Goal: Task Accomplishment & Management: Manage account settings

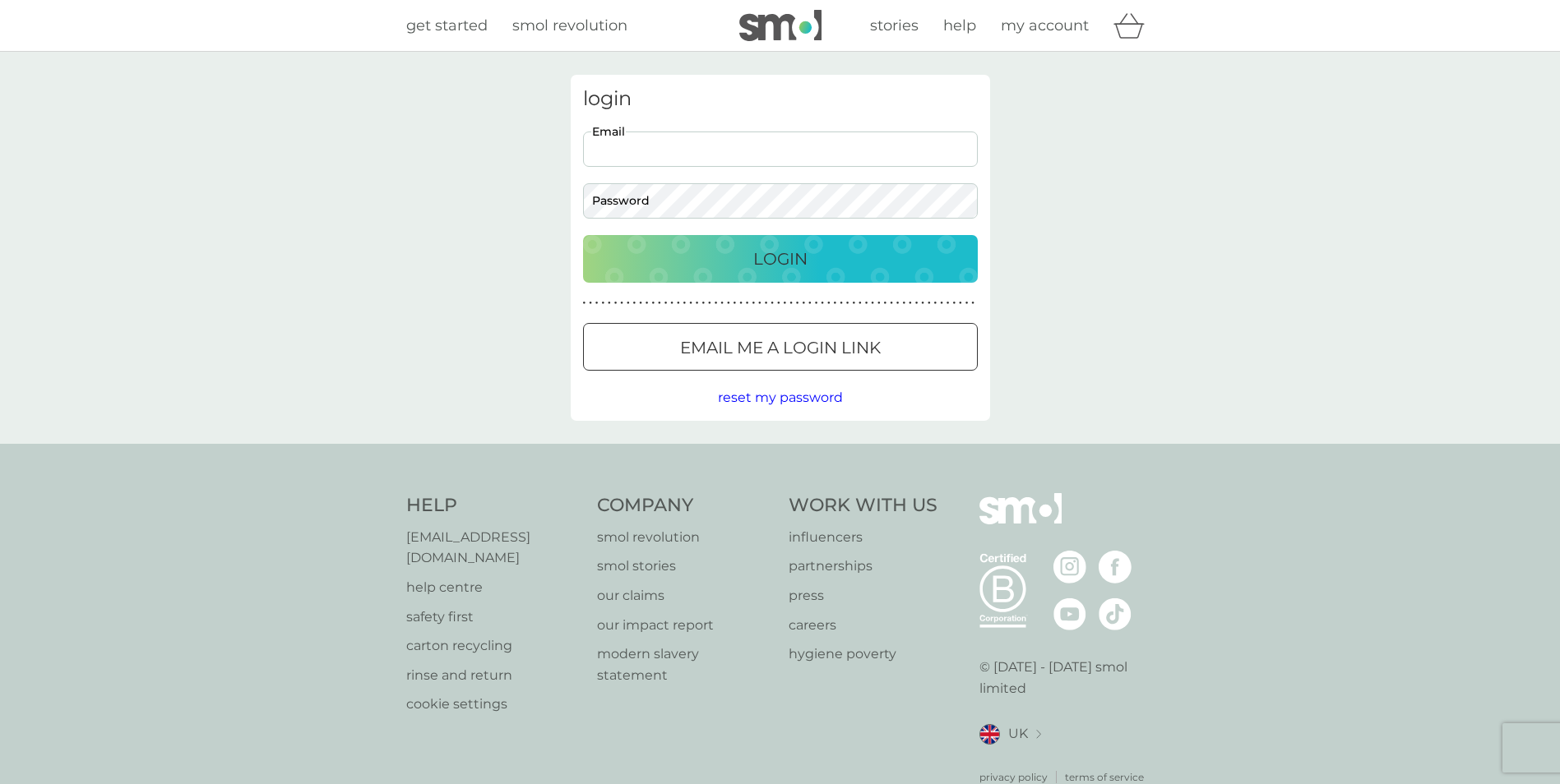
click at [721, 156] on input "Email" at bounding box center [780, 149] width 394 height 35
type input "[EMAIL_ADDRESS][DOMAIN_NAME]"
click at [841, 263] on div "Login" at bounding box center [780, 259] width 362 height 26
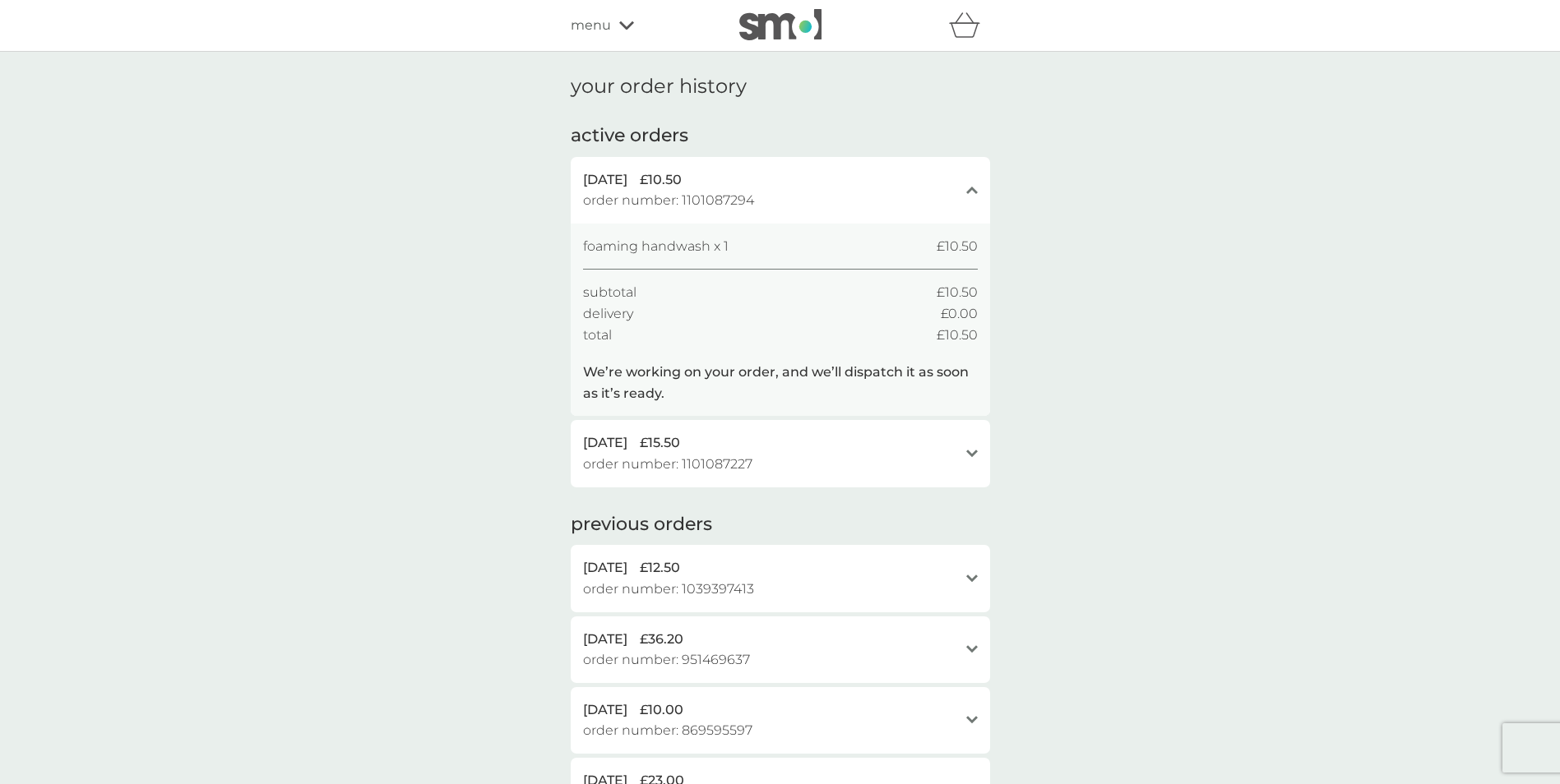
click at [601, 30] on span "menu" at bounding box center [591, 25] width 40 height 21
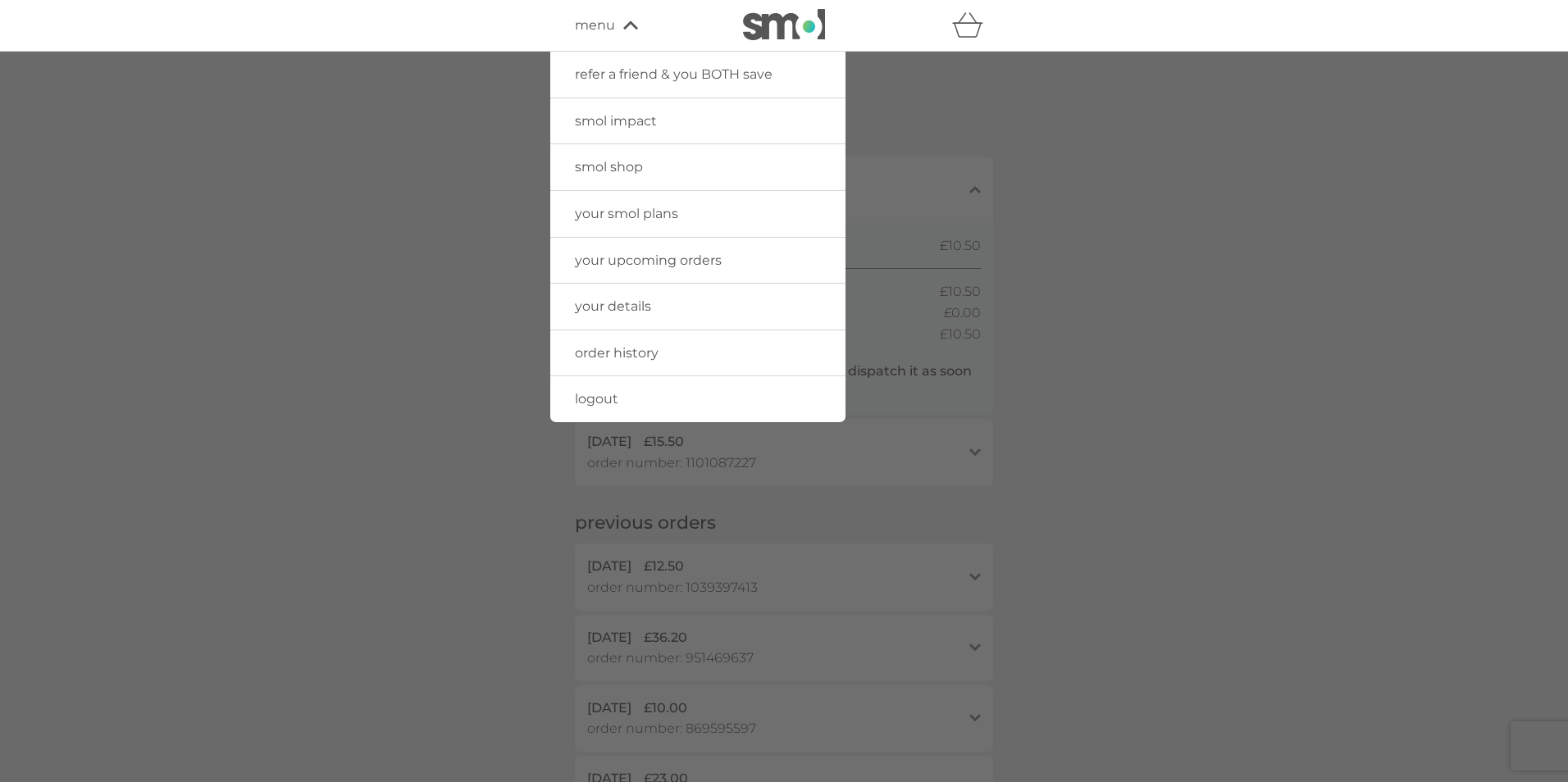
click at [612, 121] on span "smol impact" at bounding box center [616, 121] width 82 height 16
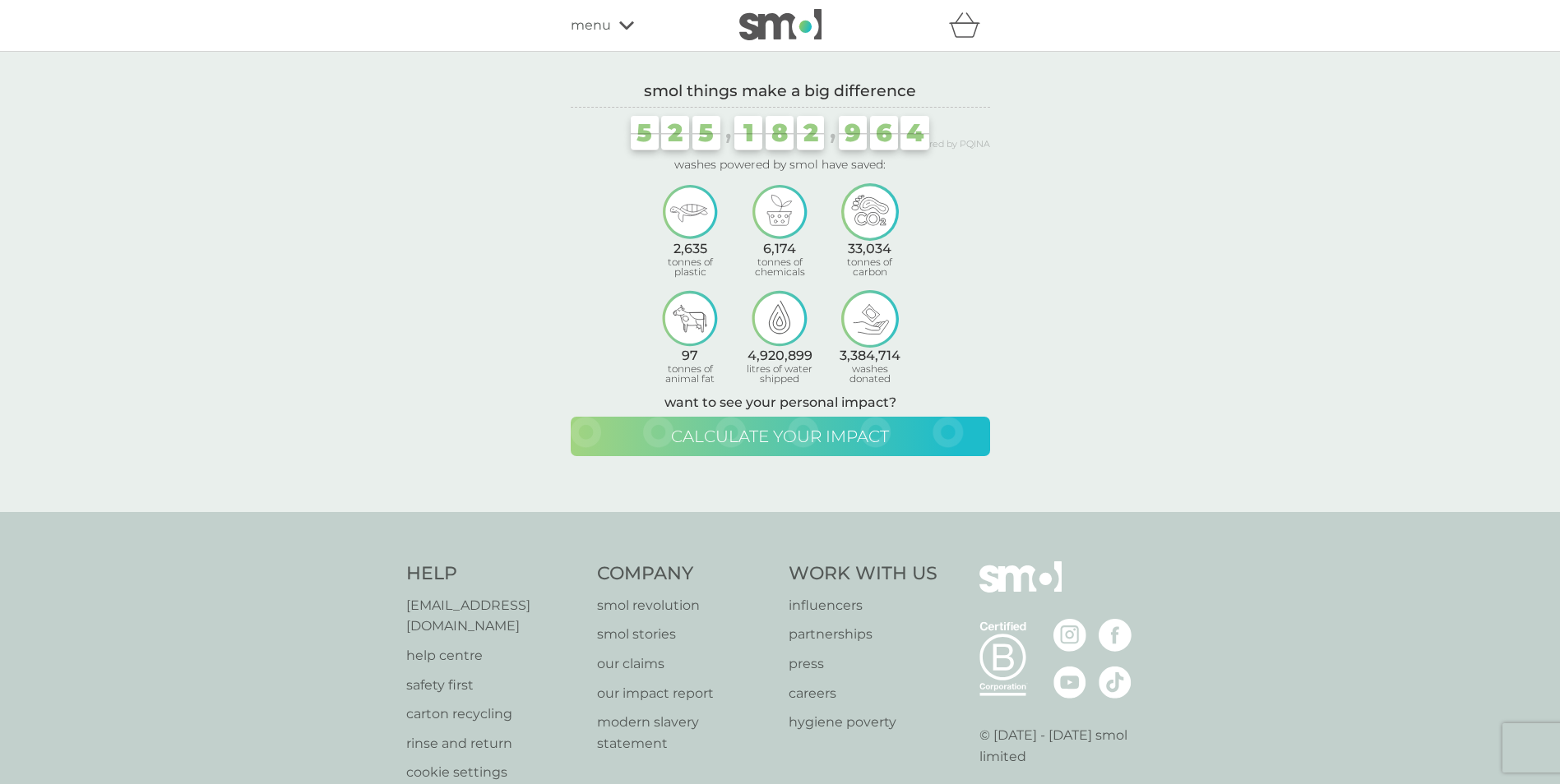
click at [781, 431] on span "calculate your impact" at bounding box center [780, 436] width 218 height 20
click at [884, 428] on span "calculate your impact" at bounding box center [780, 436] width 218 height 20
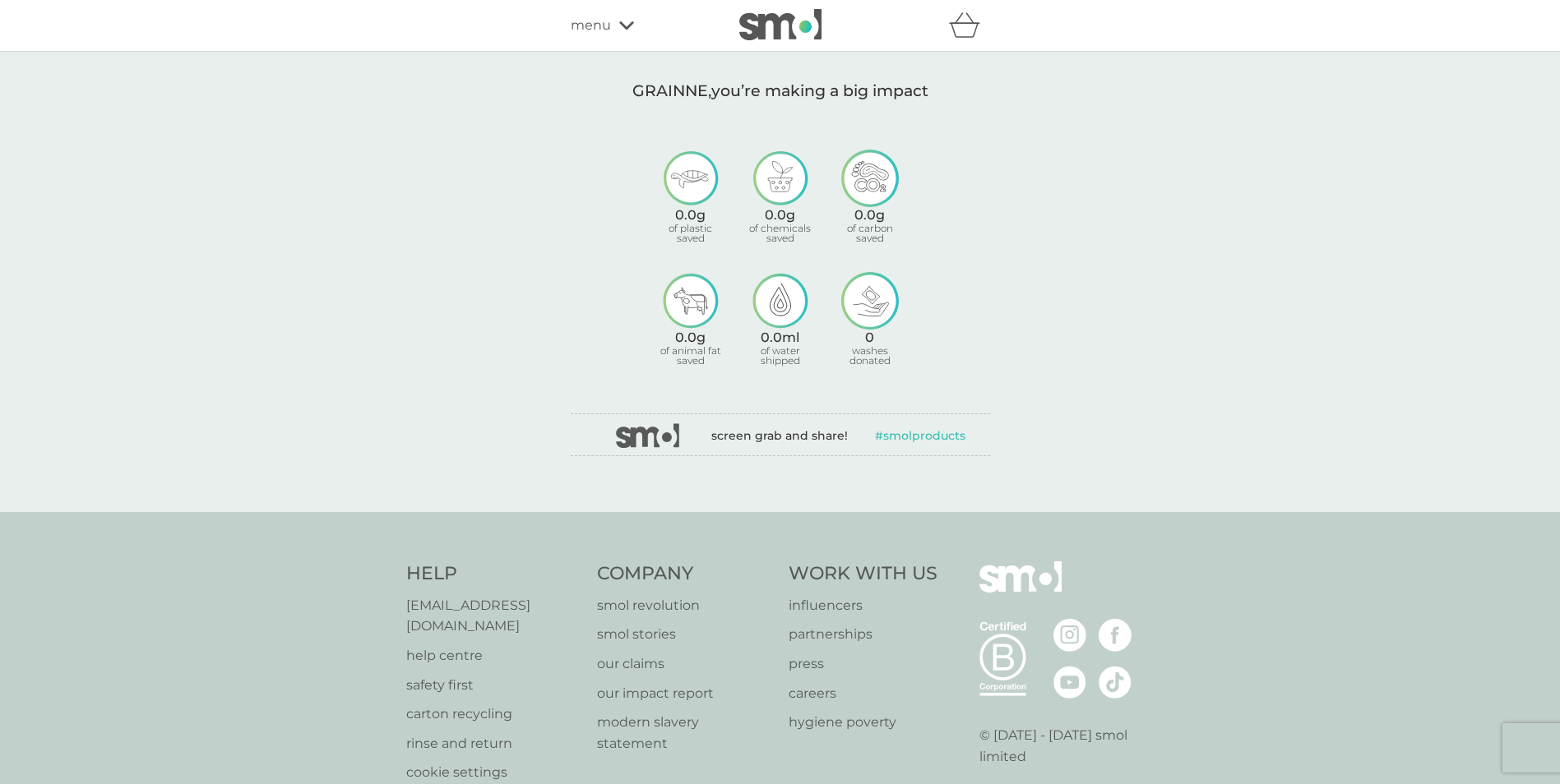
click at [621, 23] on icon at bounding box center [627, 25] width 15 height 8
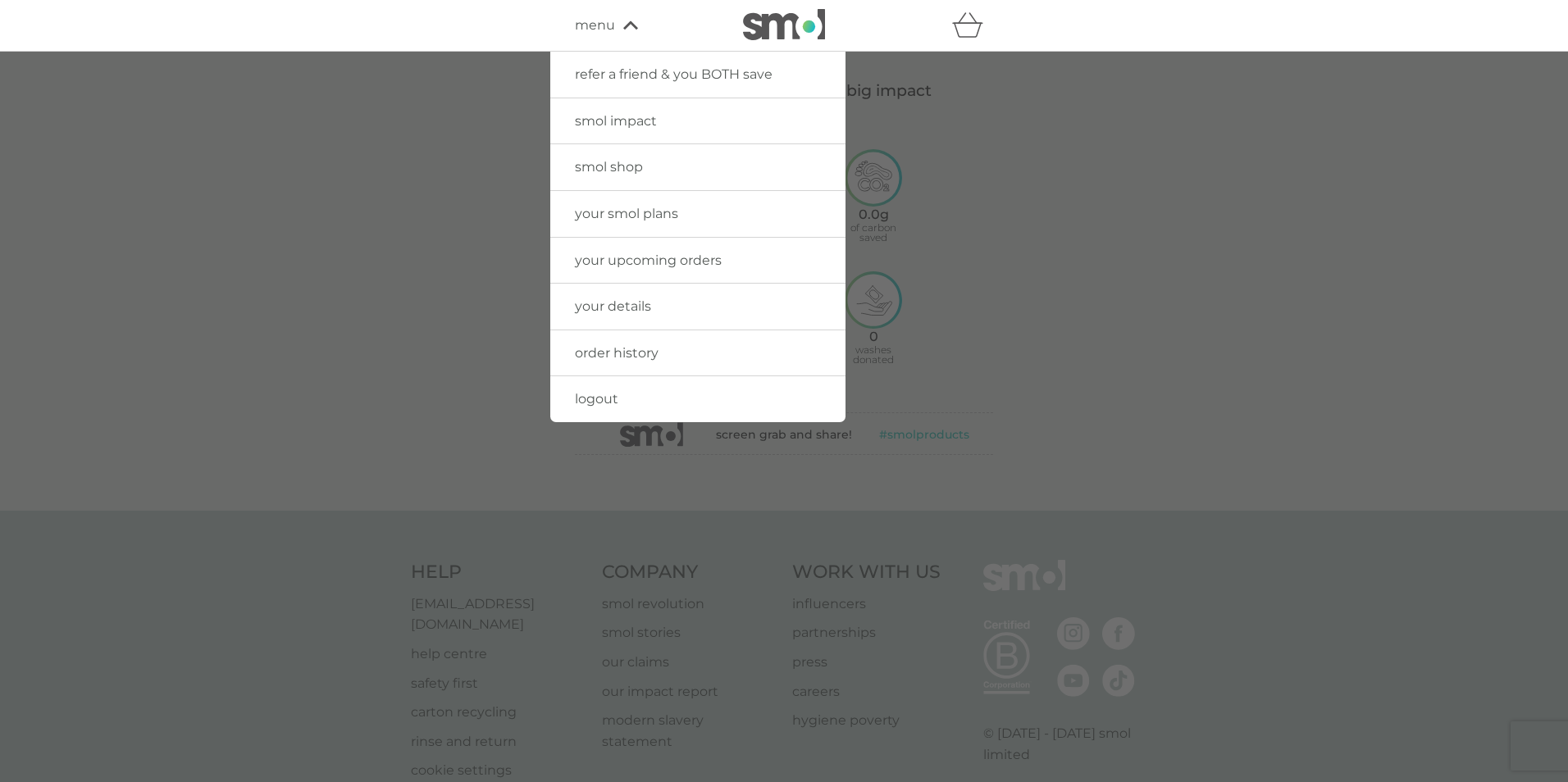
click at [695, 257] on span "your upcoming orders" at bounding box center [648, 260] width 147 height 16
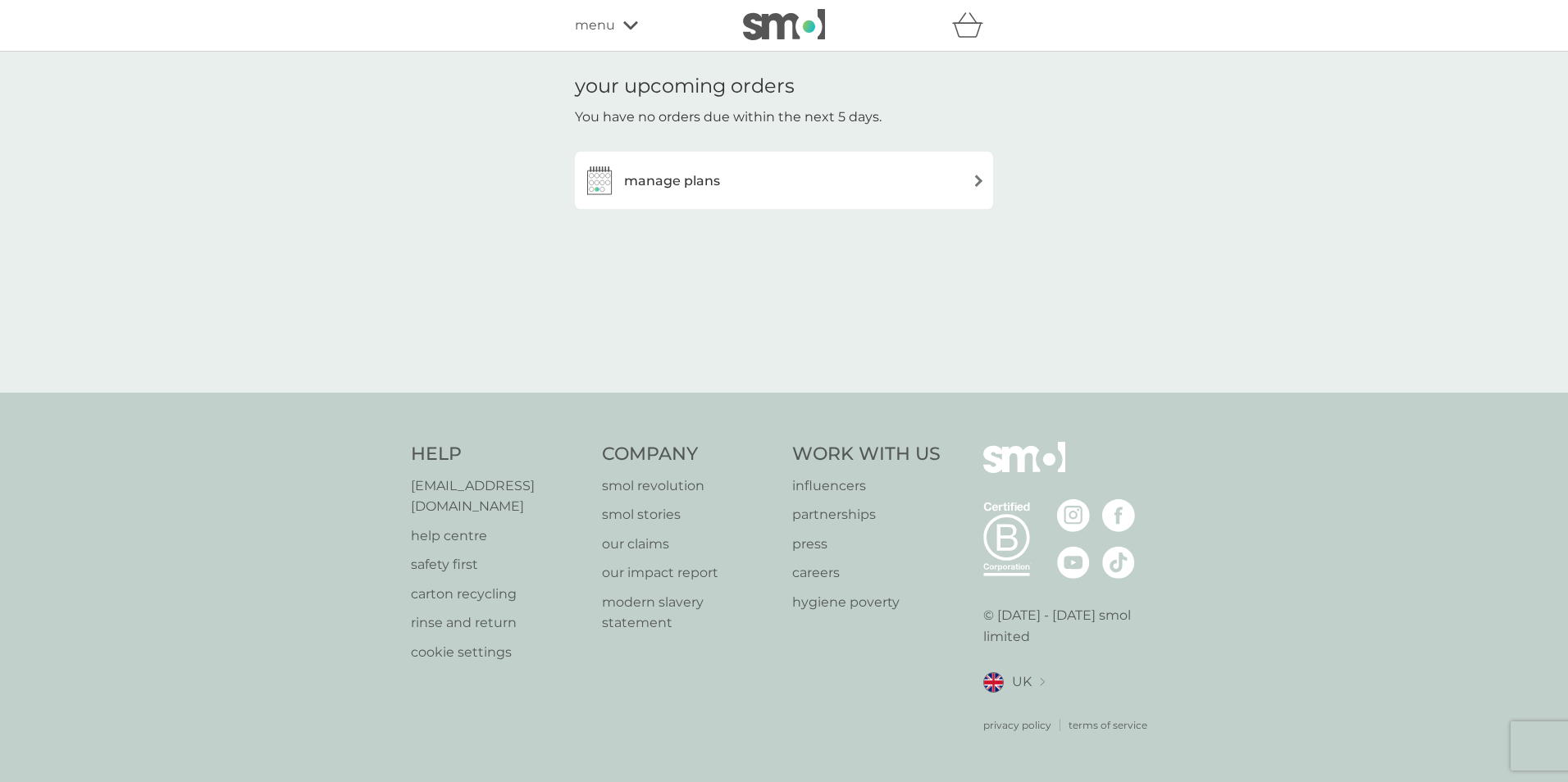
click at [692, 187] on h3 "manage plans" at bounding box center [671, 181] width 96 height 21
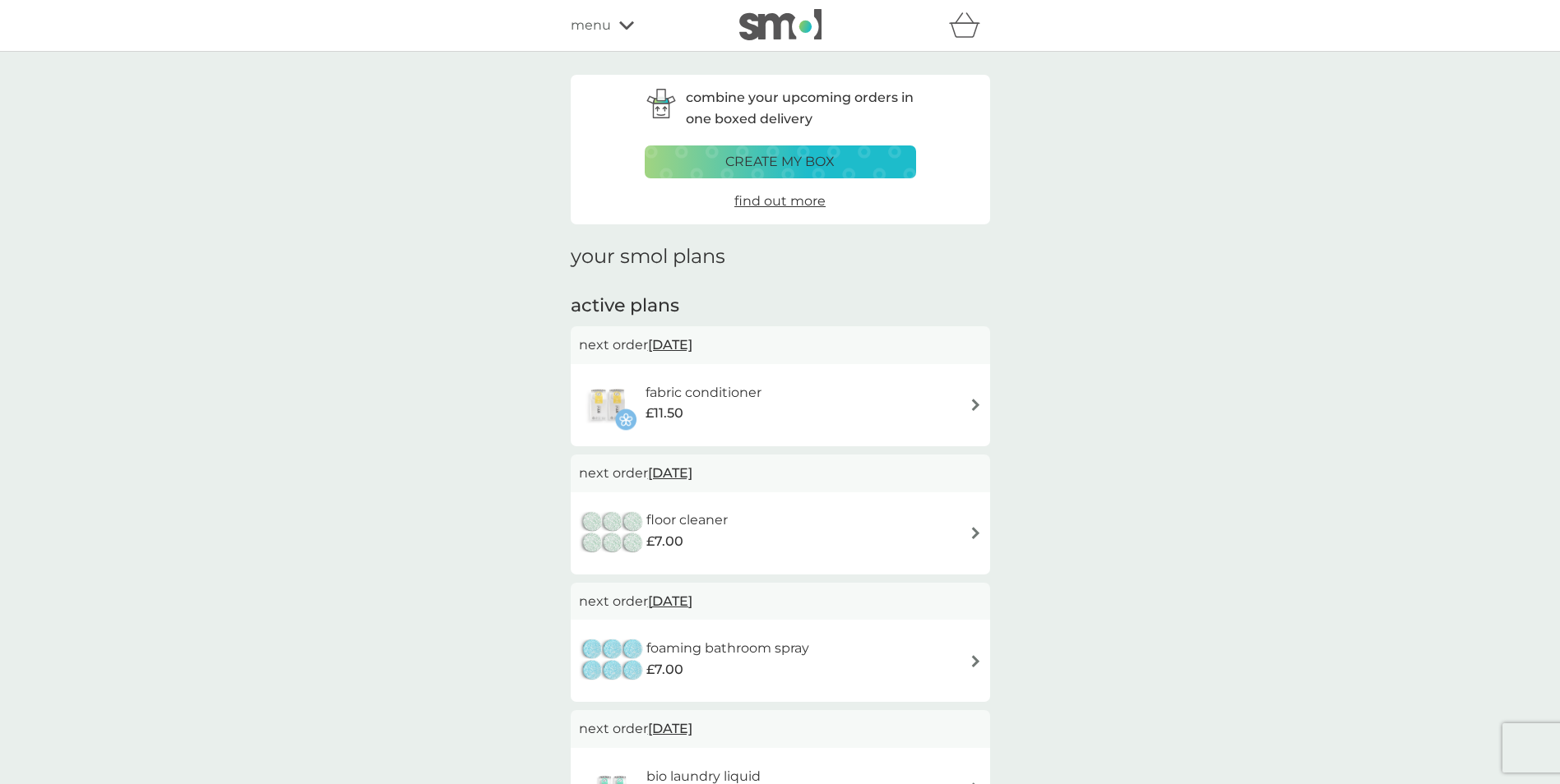
click at [975, 399] on img at bounding box center [975, 405] width 12 height 12
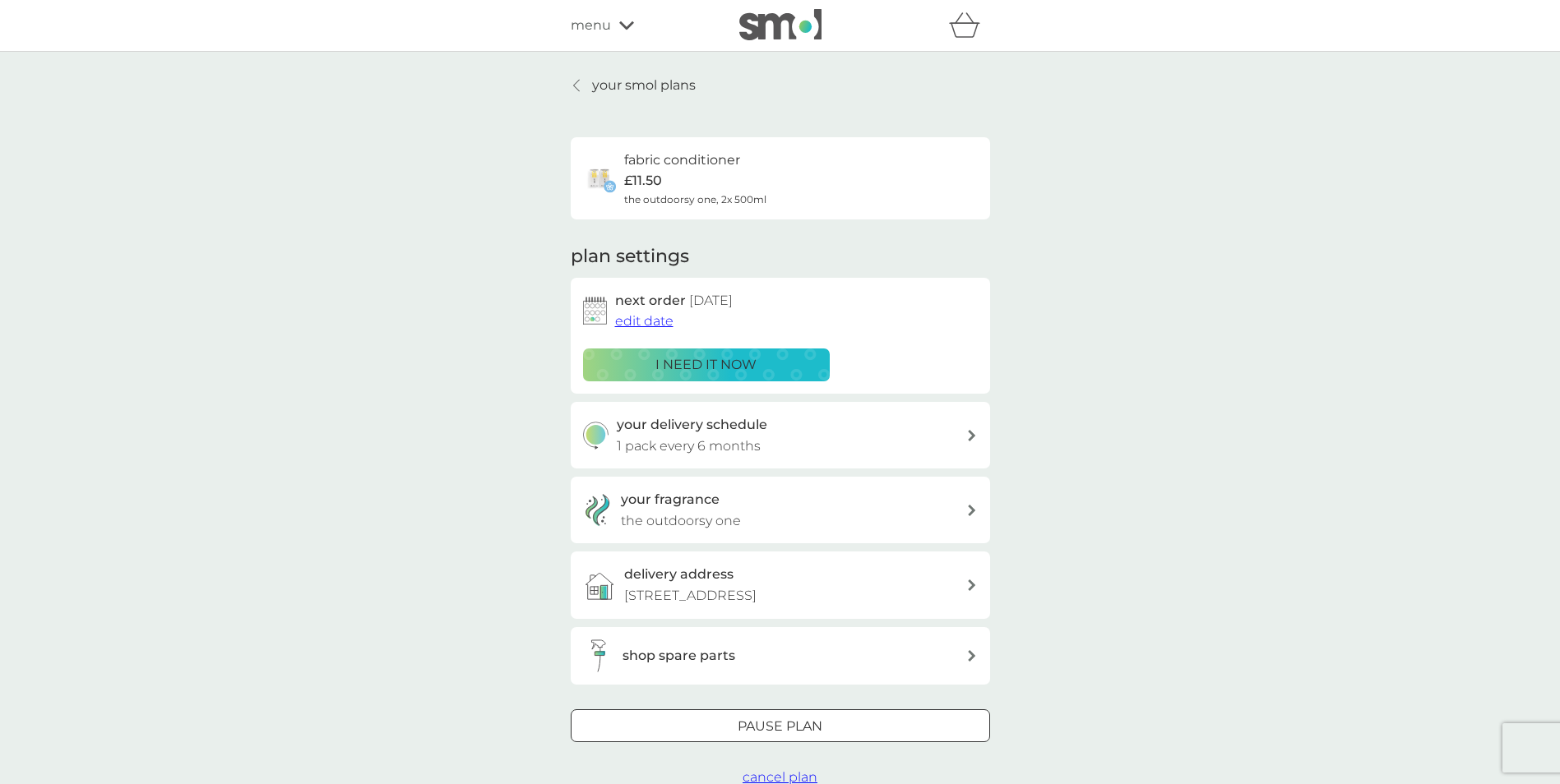
click at [696, 504] on h3 "your fragrance" at bounding box center [671, 499] width 99 height 21
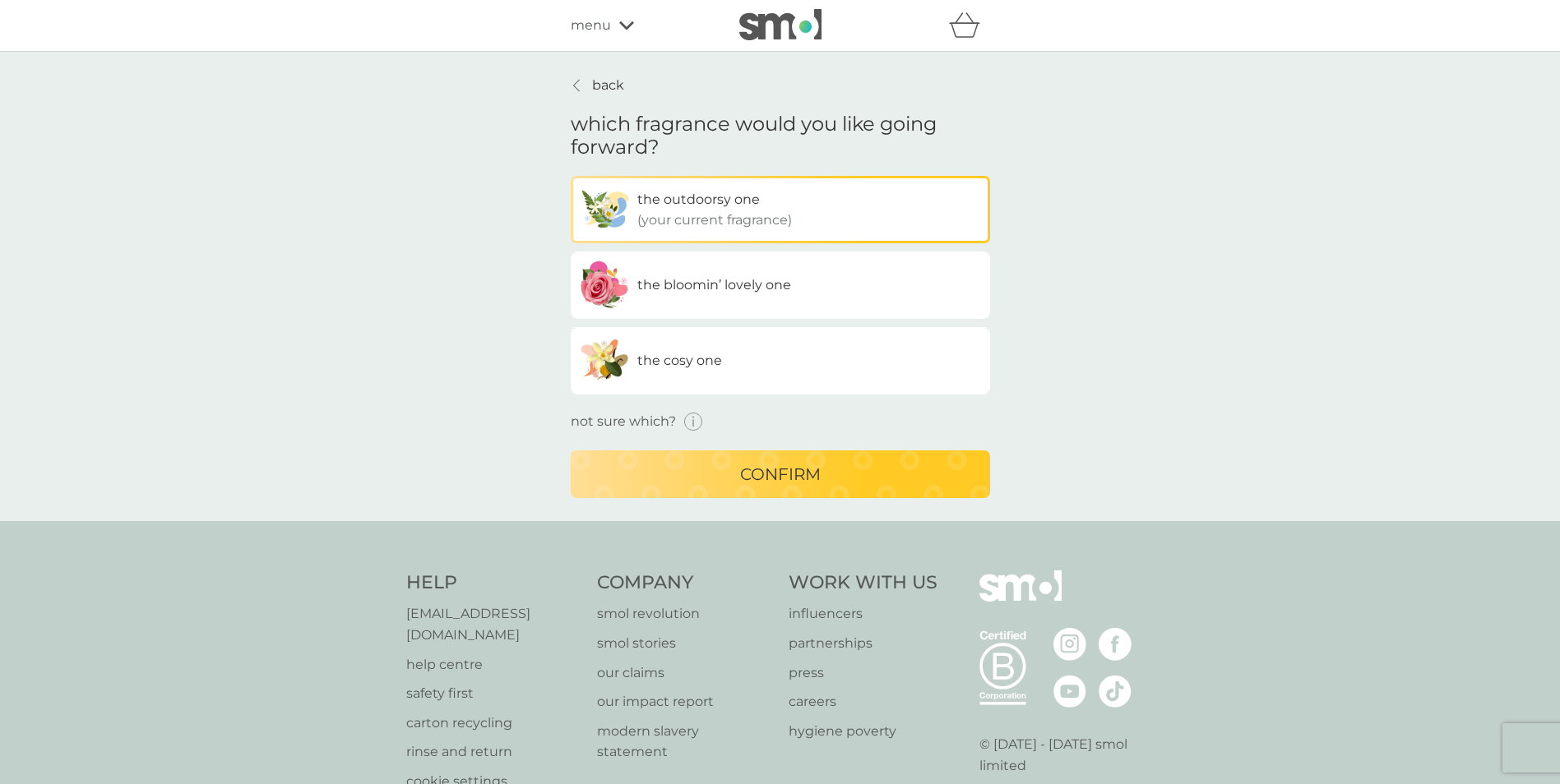
click at [685, 291] on span "the bloomin’ lovely one" at bounding box center [713, 285] width 153 height 16
click at [571, 176] on input "the bloomin’ lovely one" at bounding box center [571, 176] width 0 height 0
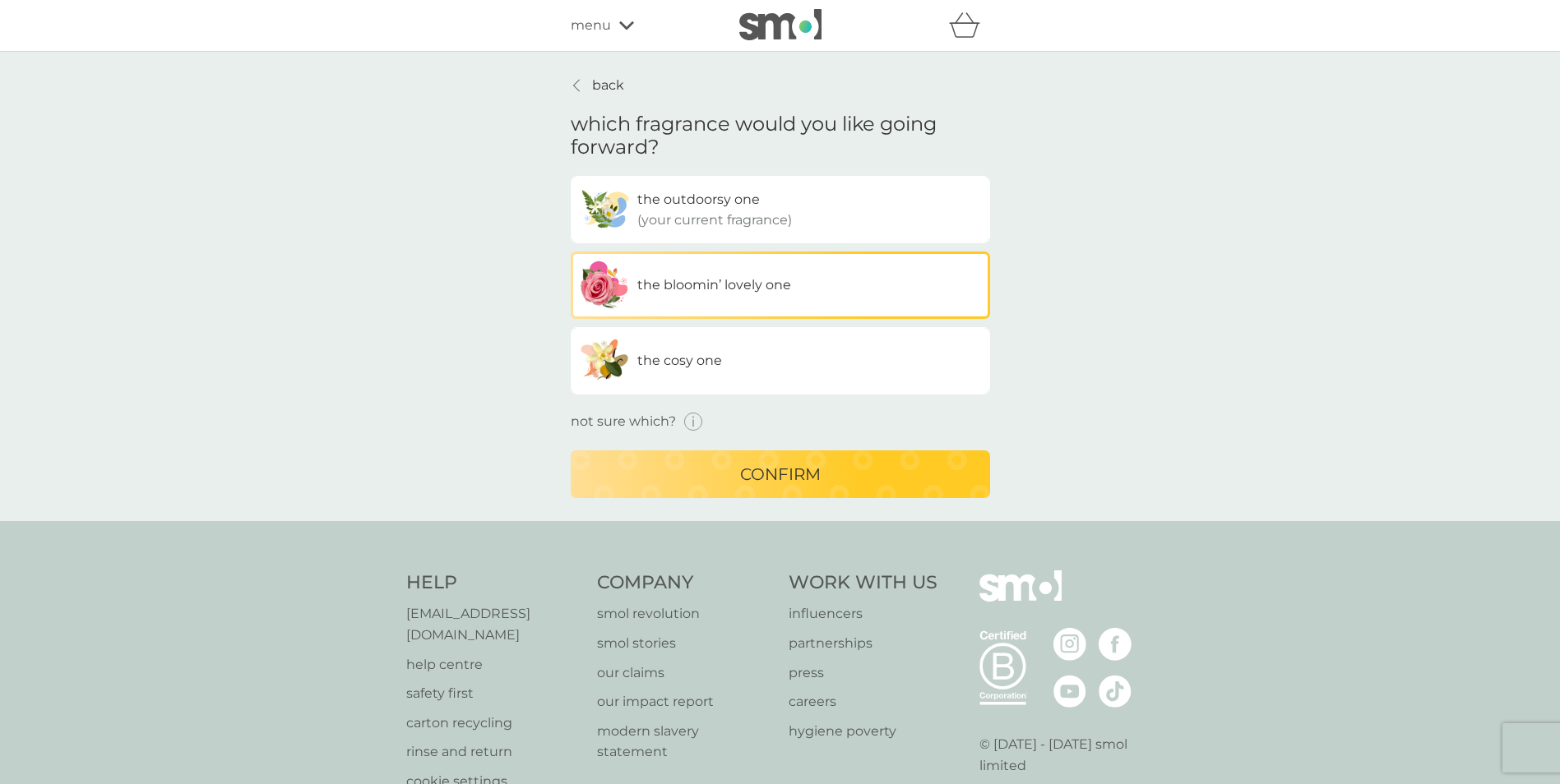
click at [685, 419] on icon "button" at bounding box center [694, 422] width 19 height 19
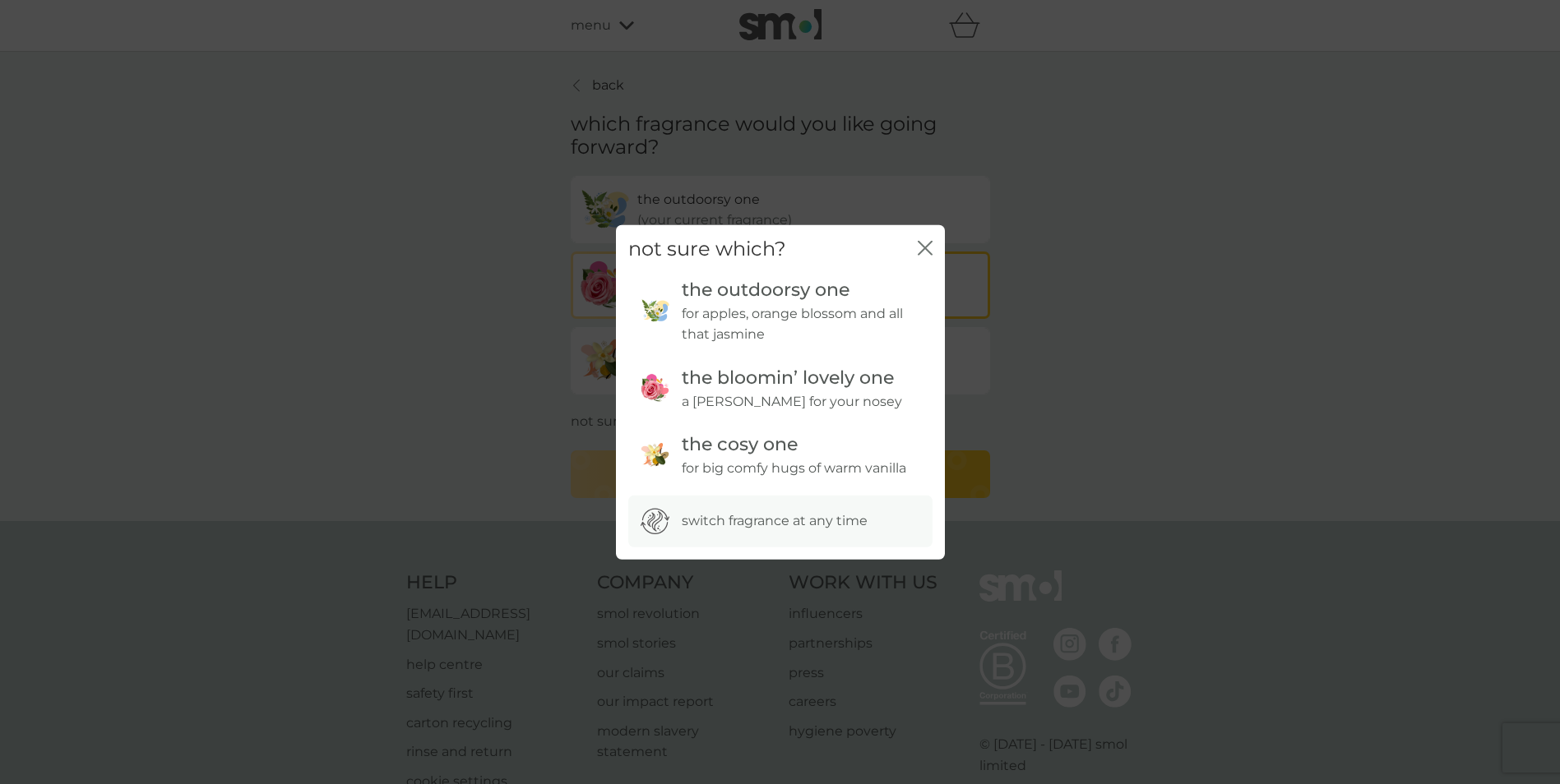
click at [927, 252] on icon "close" at bounding box center [926, 248] width 15 height 15
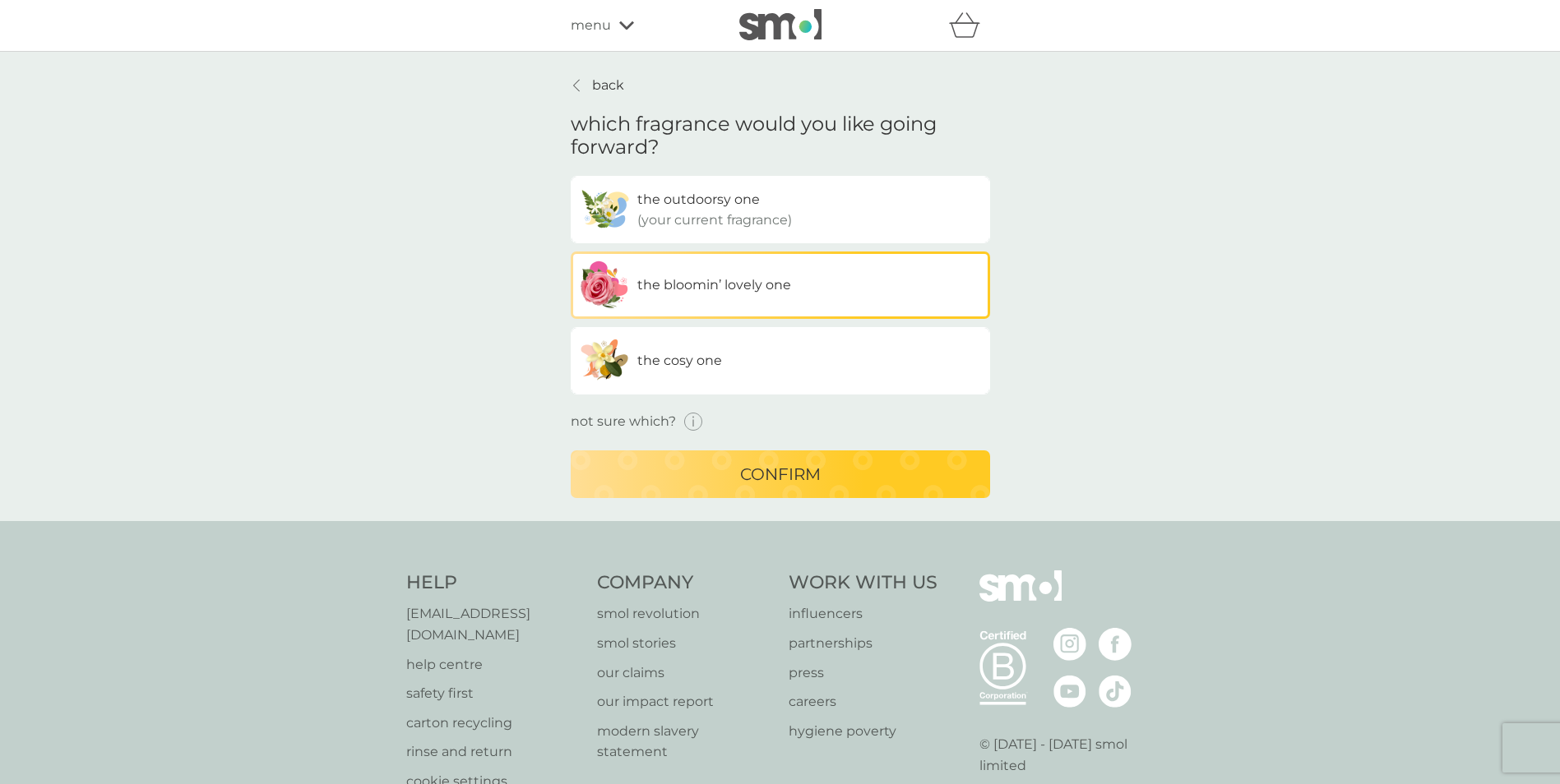
click at [830, 479] on div "confirm" at bounding box center [780, 474] width 387 height 26
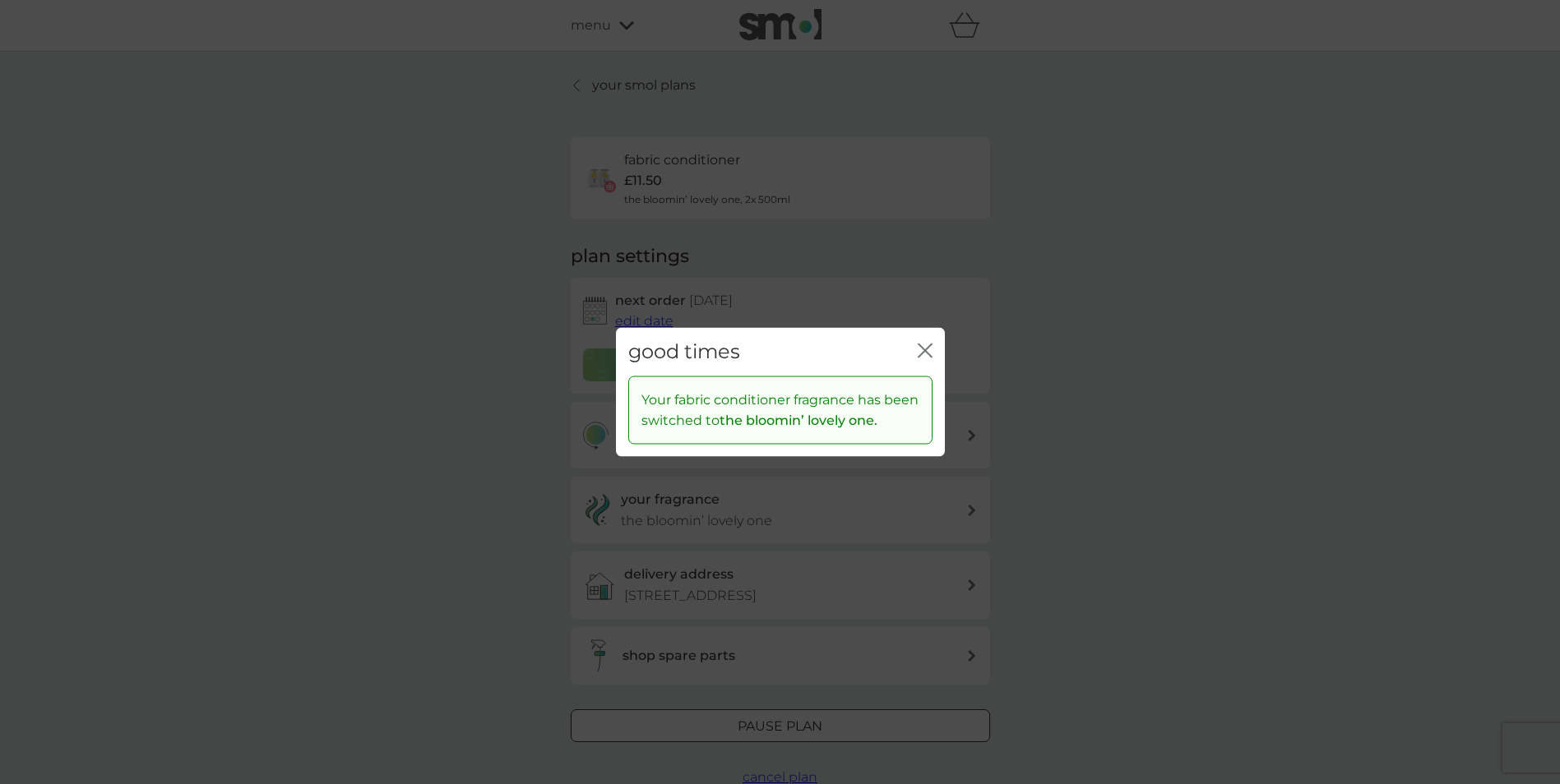
click at [927, 334] on div "good times close" at bounding box center [780, 352] width 329 height 48
click at [927, 341] on div "close" at bounding box center [926, 352] width 15 height 24
click at [927, 348] on icon "close" at bounding box center [928, 351] width 7 height 13
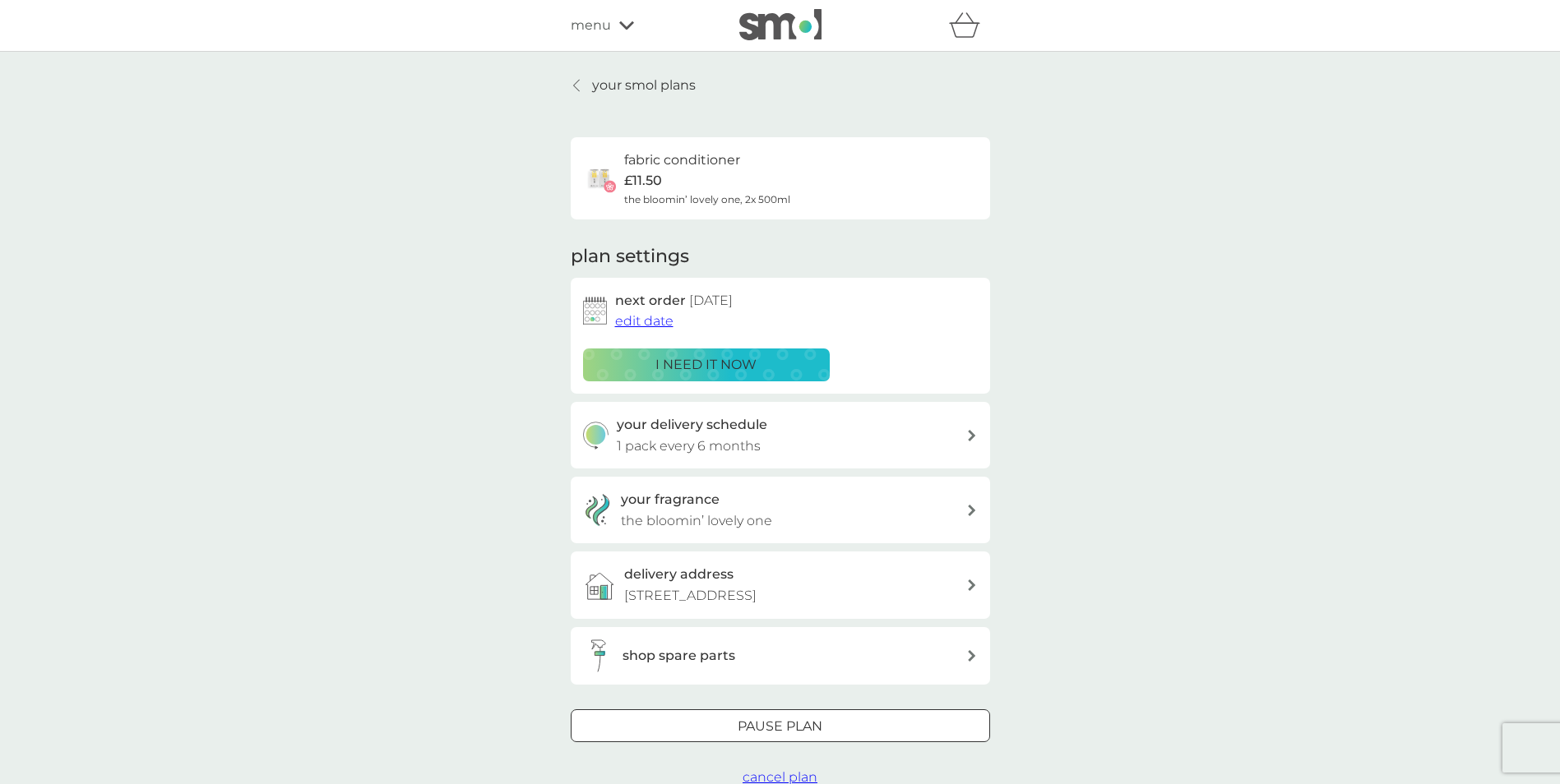
click at [580, 83] on div at bounding box center [577, 86] width 11 height 13
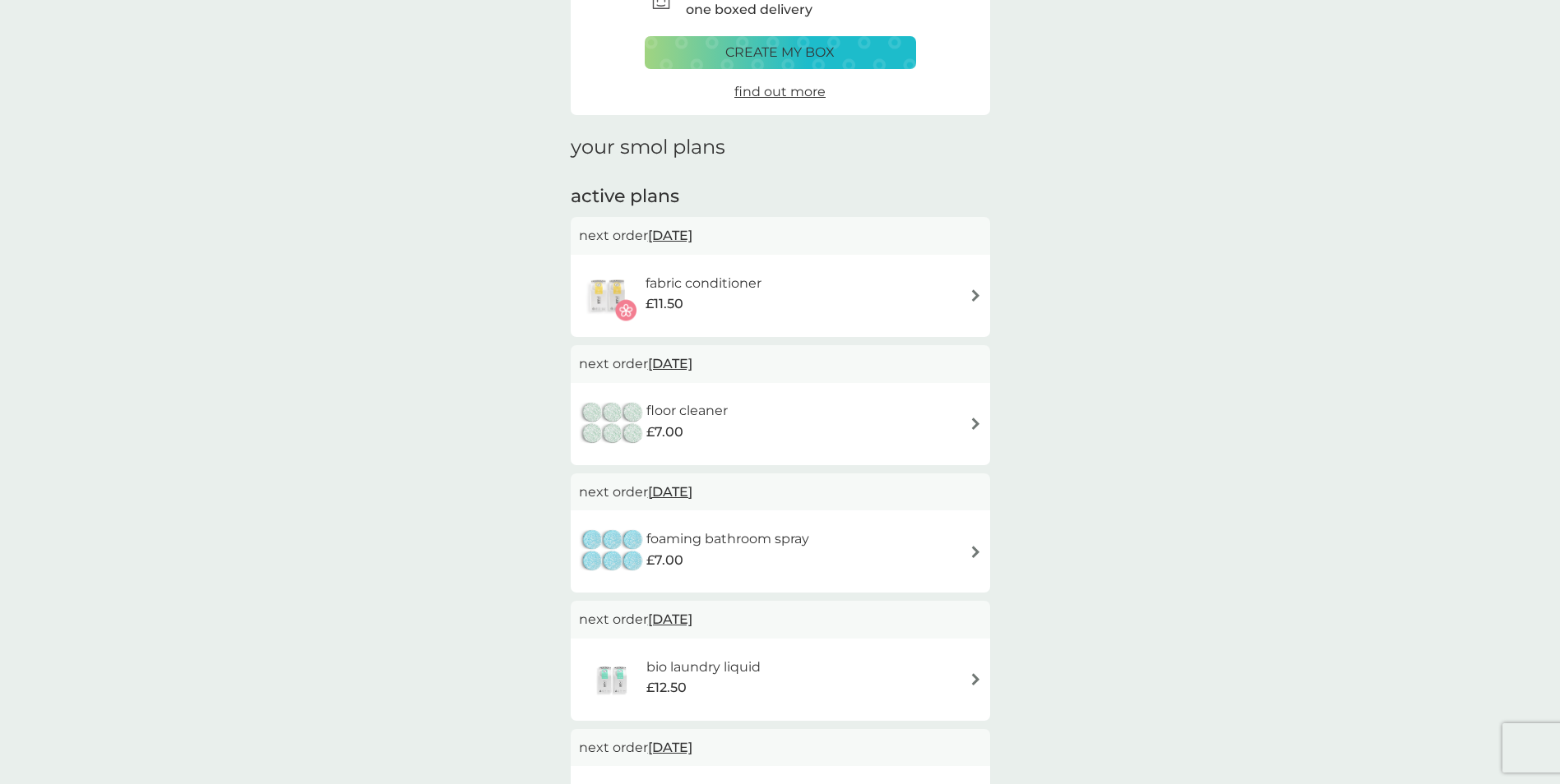
scroll to position [112, 0]
click at [800, 90] on span "find out more" at bounding box center [780, 89] width 91 height 16
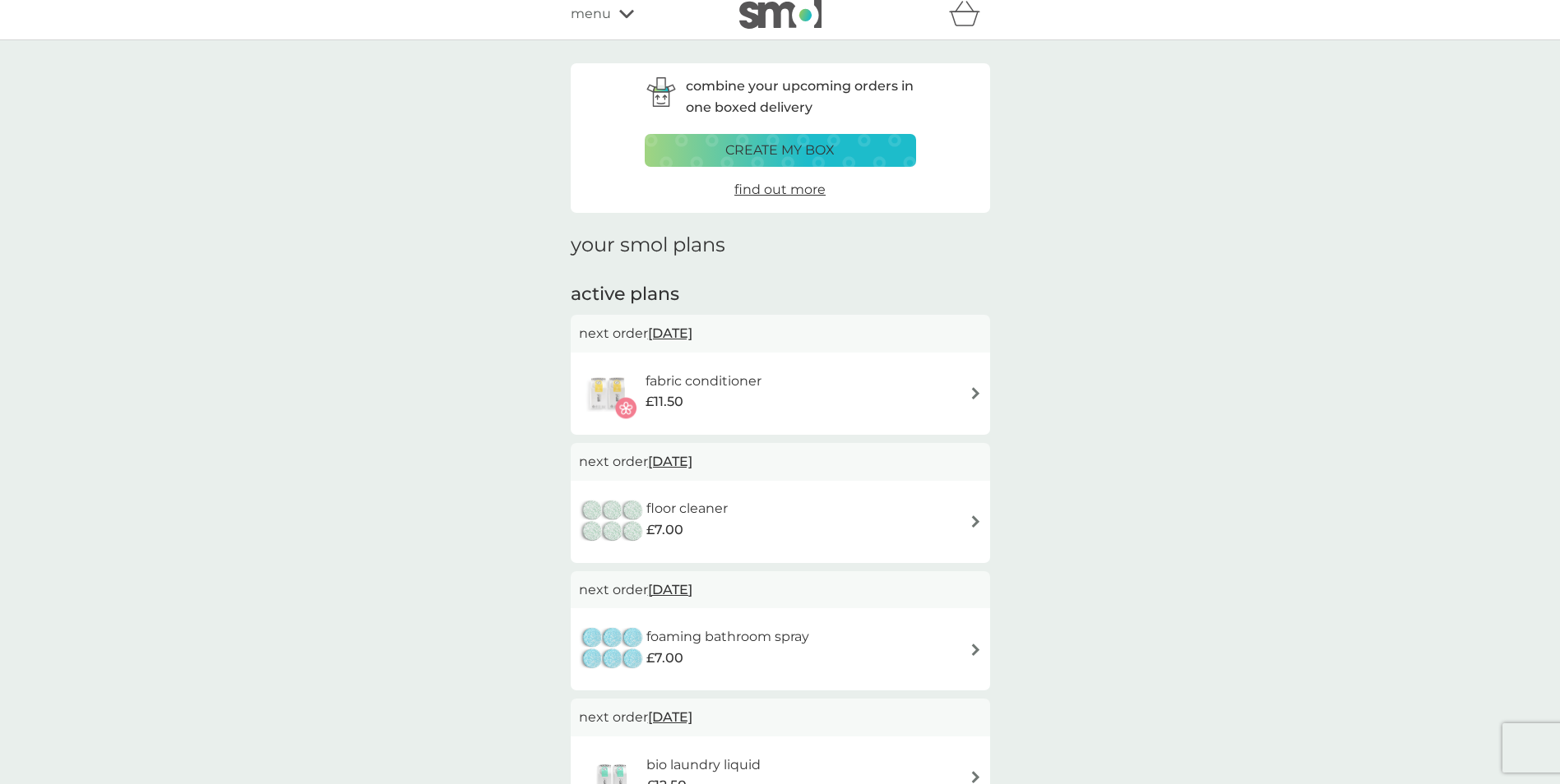
scroll to position [9, 0]
click at [974, 390] on img at bounding box center [975, 395] width 12 height 12
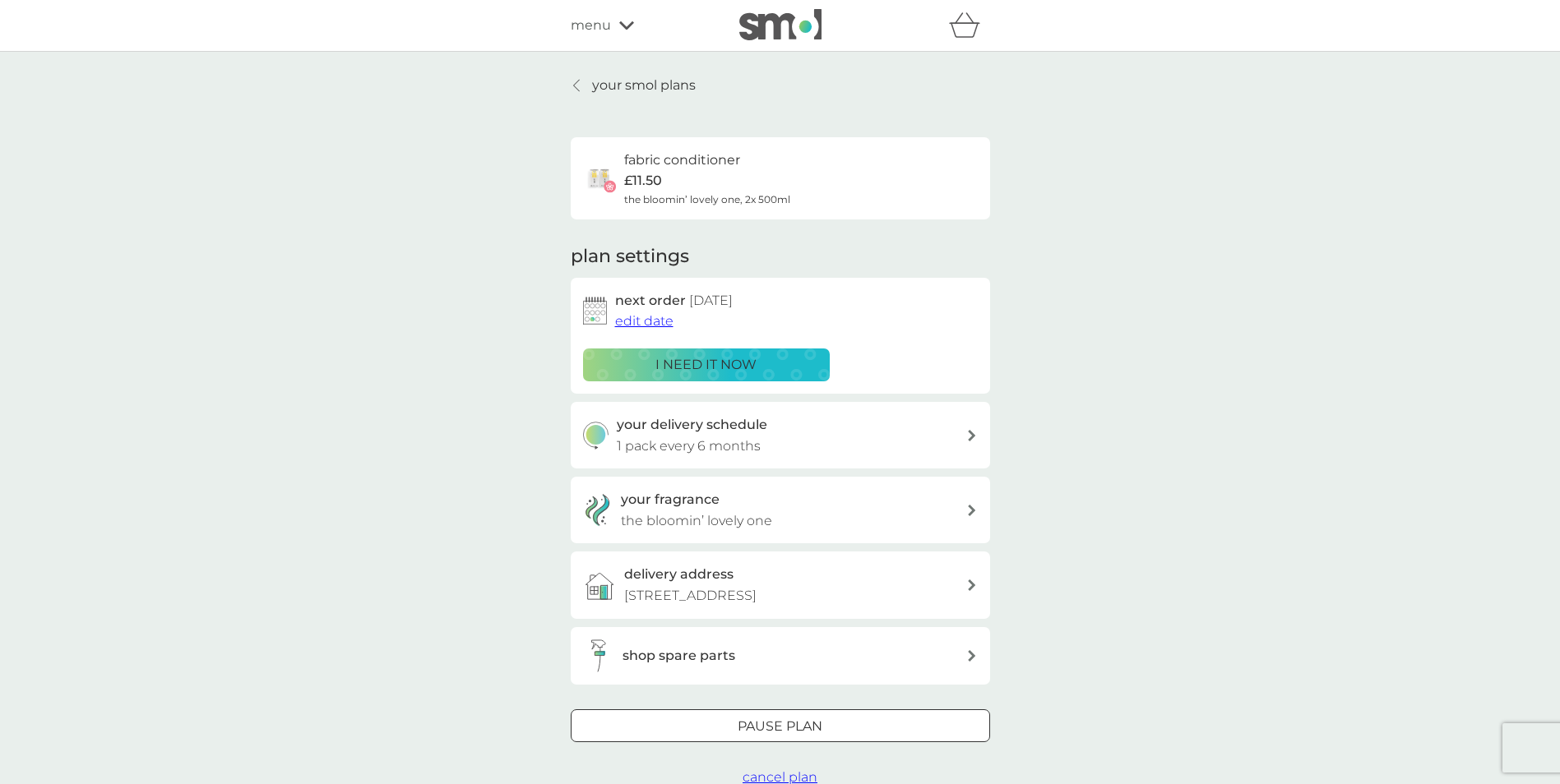
click at [653, 326] on span "edit date" at bounding box center [644, 321] width 59 height 16
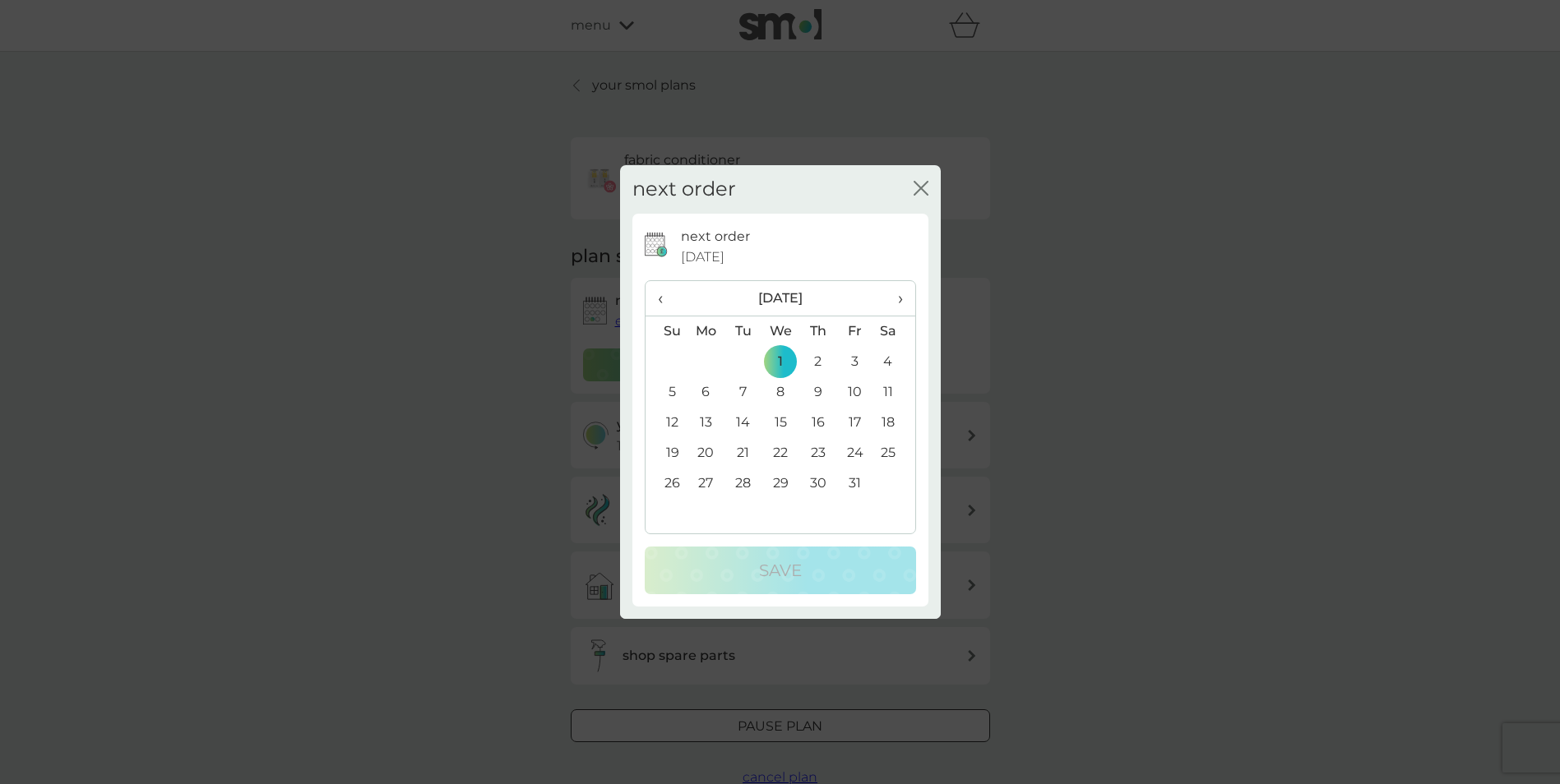
click at [671, 430] on td "12" at bounding box center [666, 423] width 42 height 31
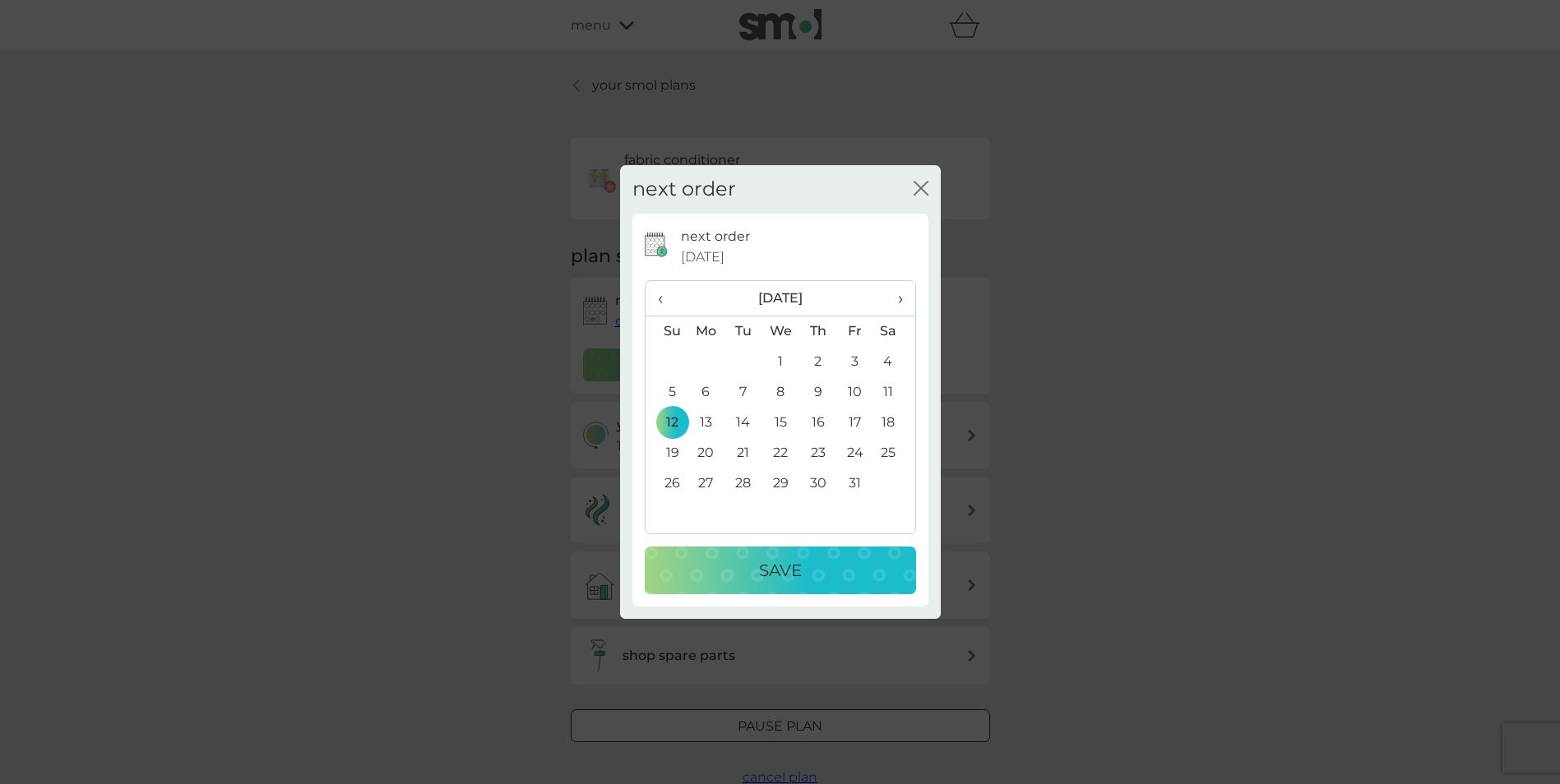
click at [756, 560] on div "Save" at bounding box center [780, 570] width 238 height 26
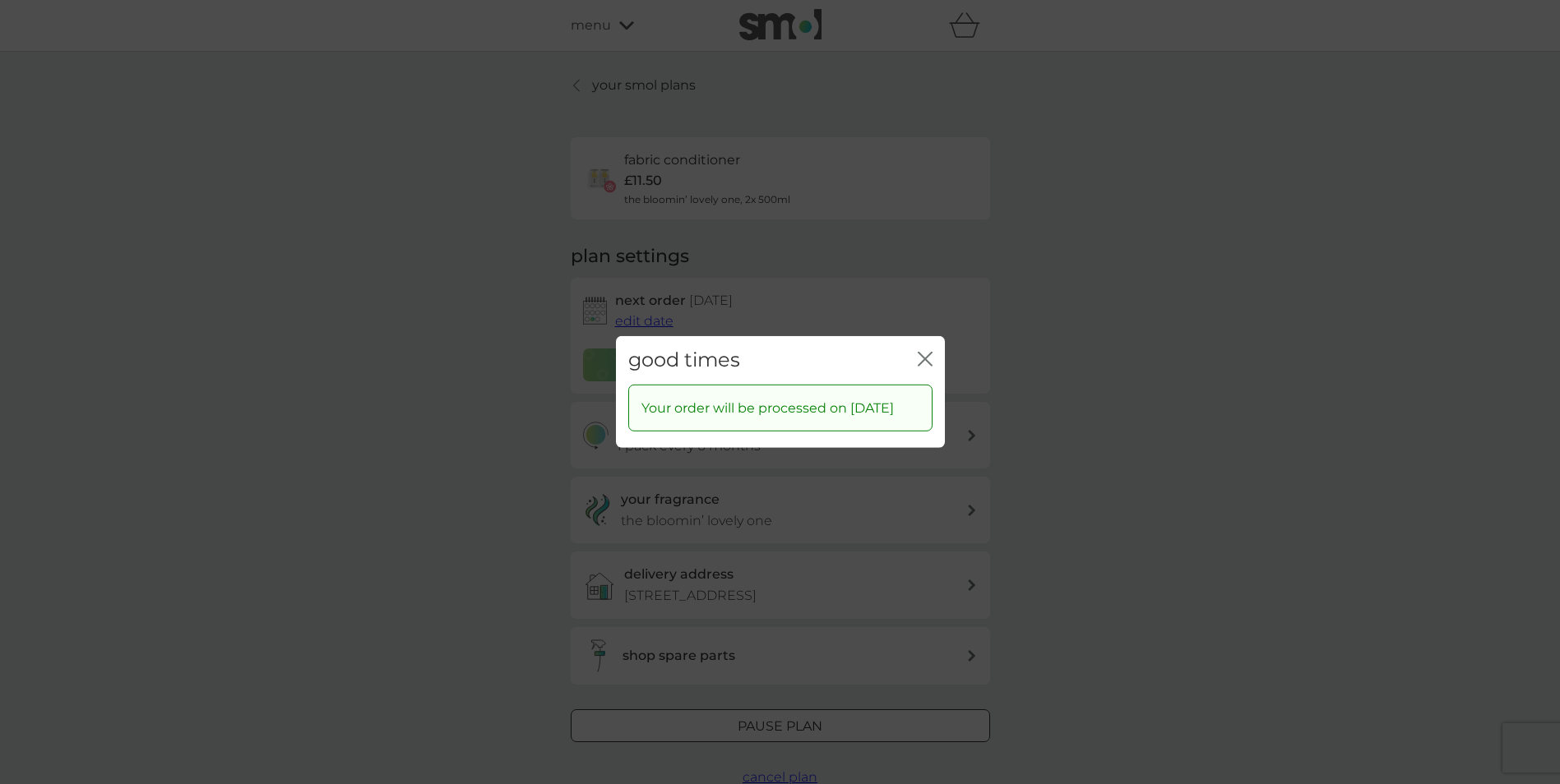
click at [920, 352] on icon "close" at bounding box center [926, 359] width 15 height 15
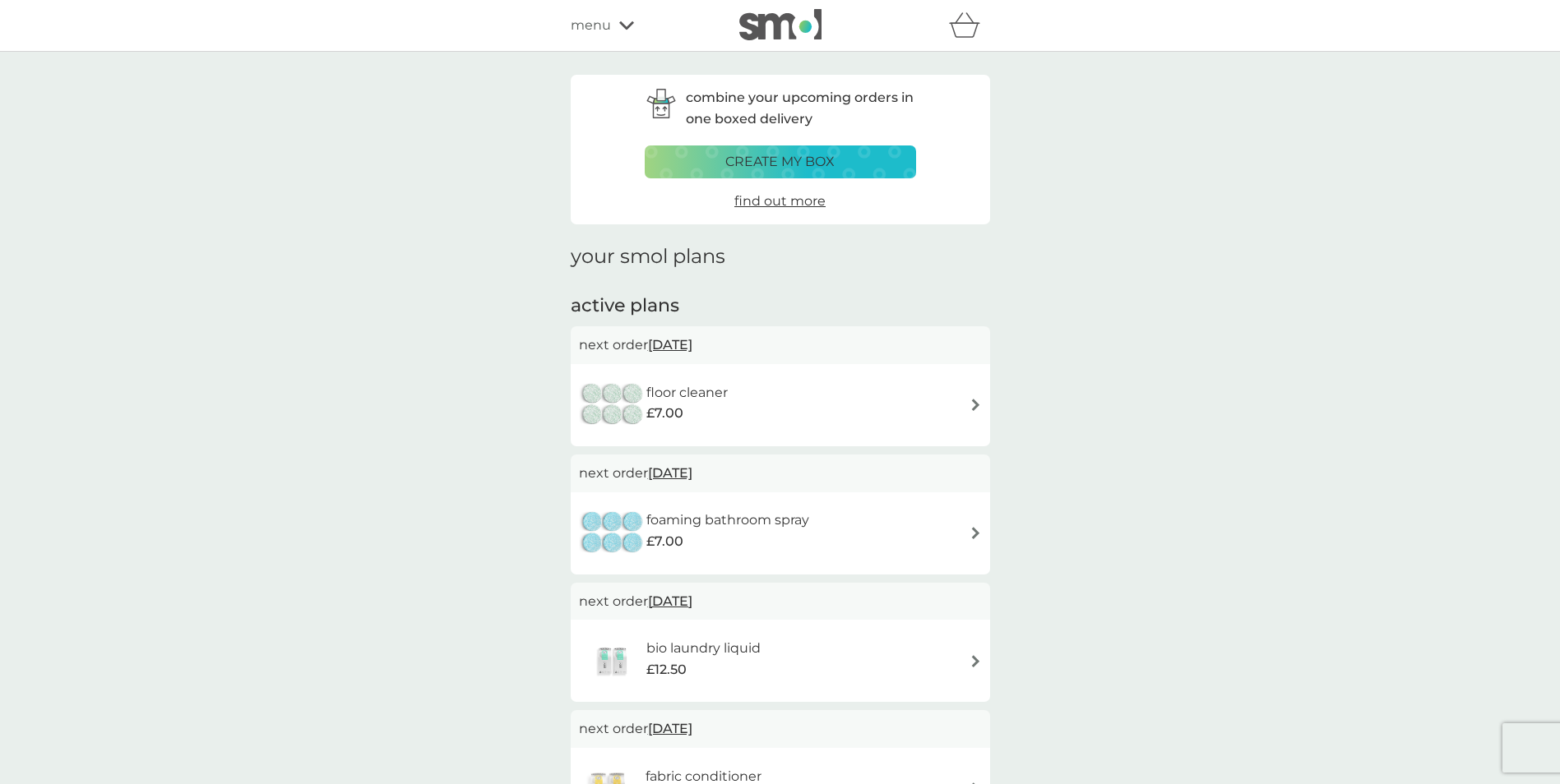
scroll to position [9, 0]
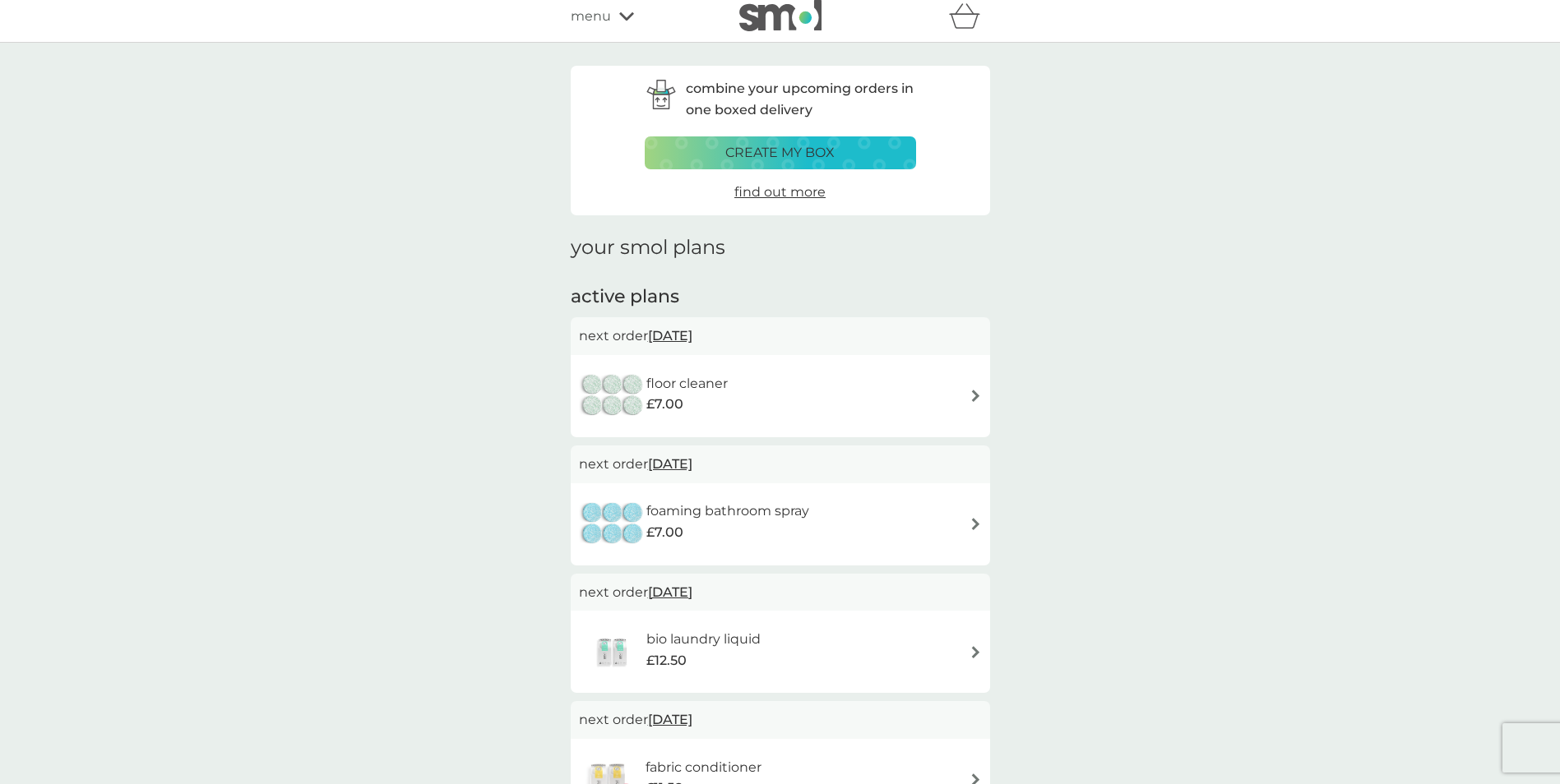
click at [692, 335] on span "1 Oct 2025" at bounding box center [671, 336] width 45 height 32
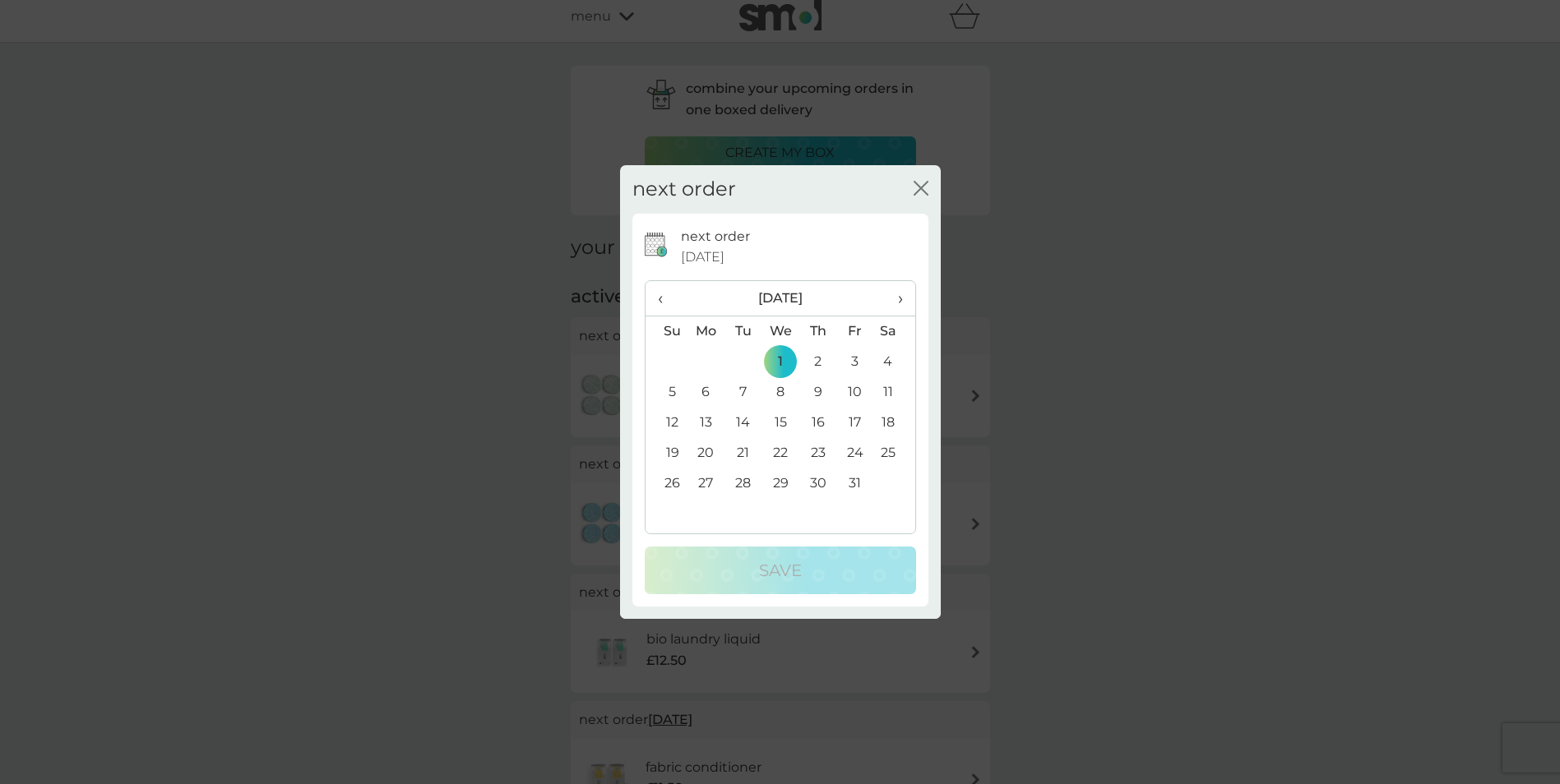
click at [676, 419] on td "12" at bounding box center [666, 423] width 42 height 31
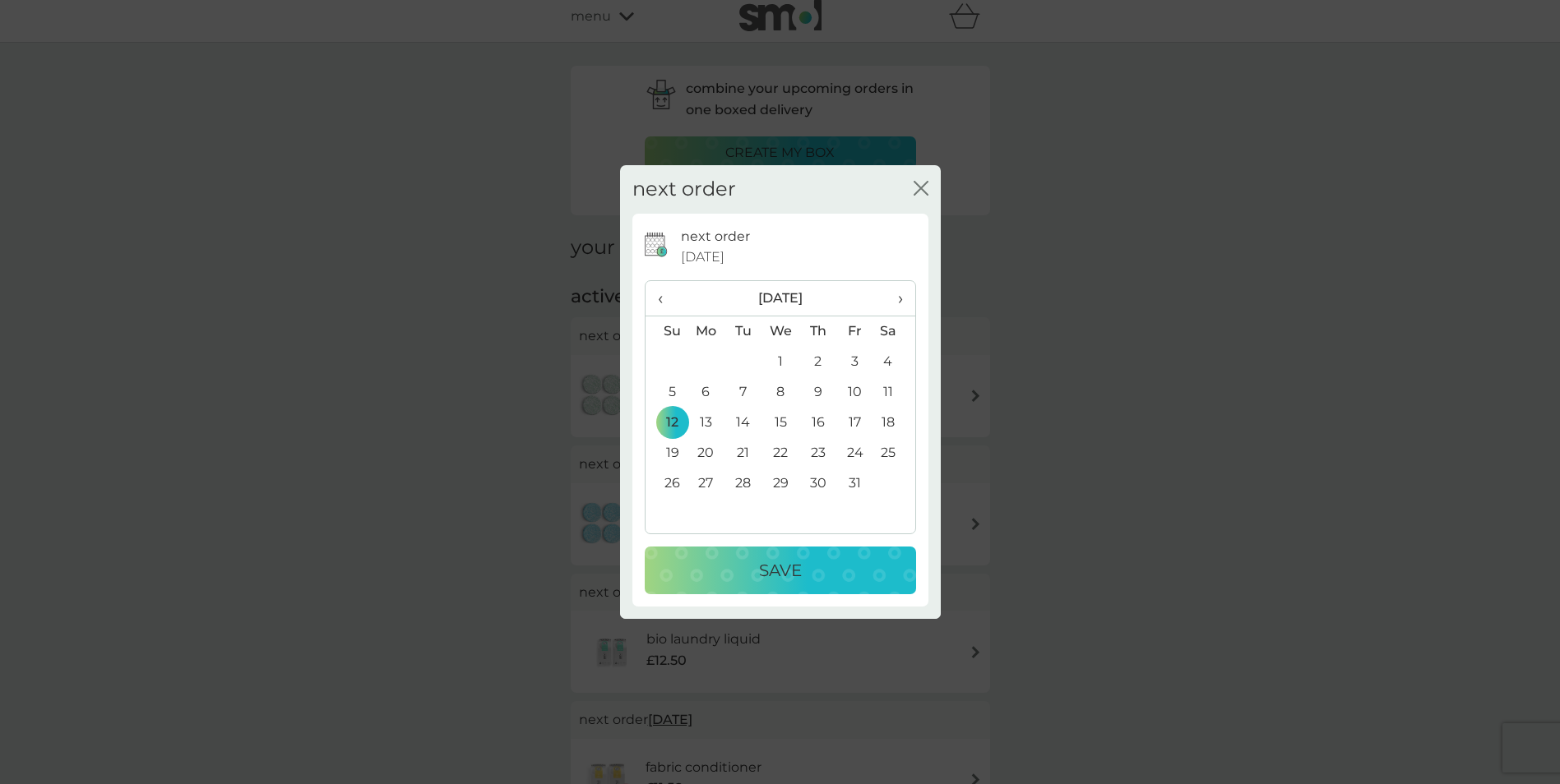
click at [768, 581] on p "Save" at bounding box center [780, 570] width 43 height 26
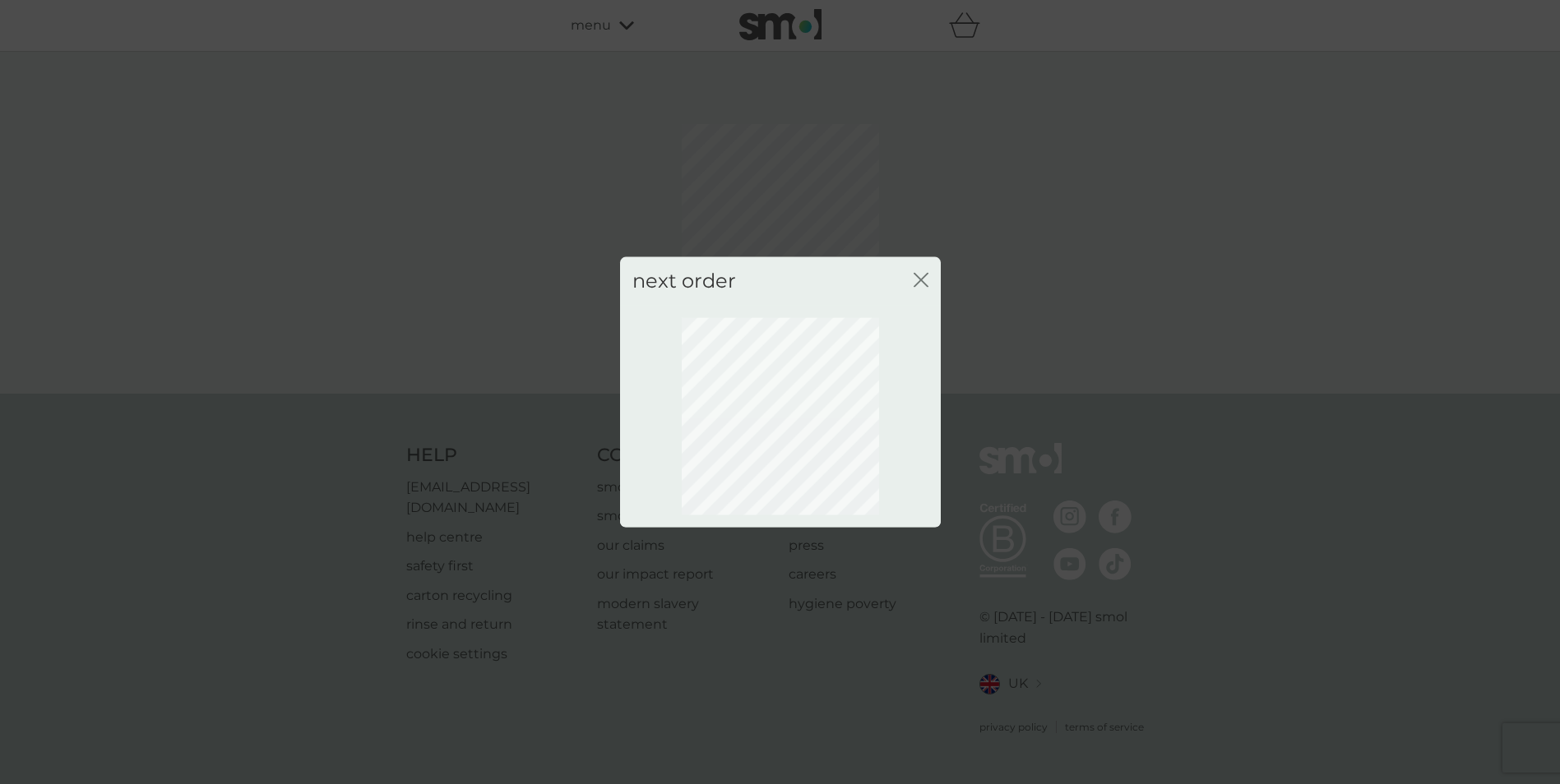
scroll to position [0, 0]
click at [917, 279] on div "next order close" at bounding box center [786, 282] width 321 height 48
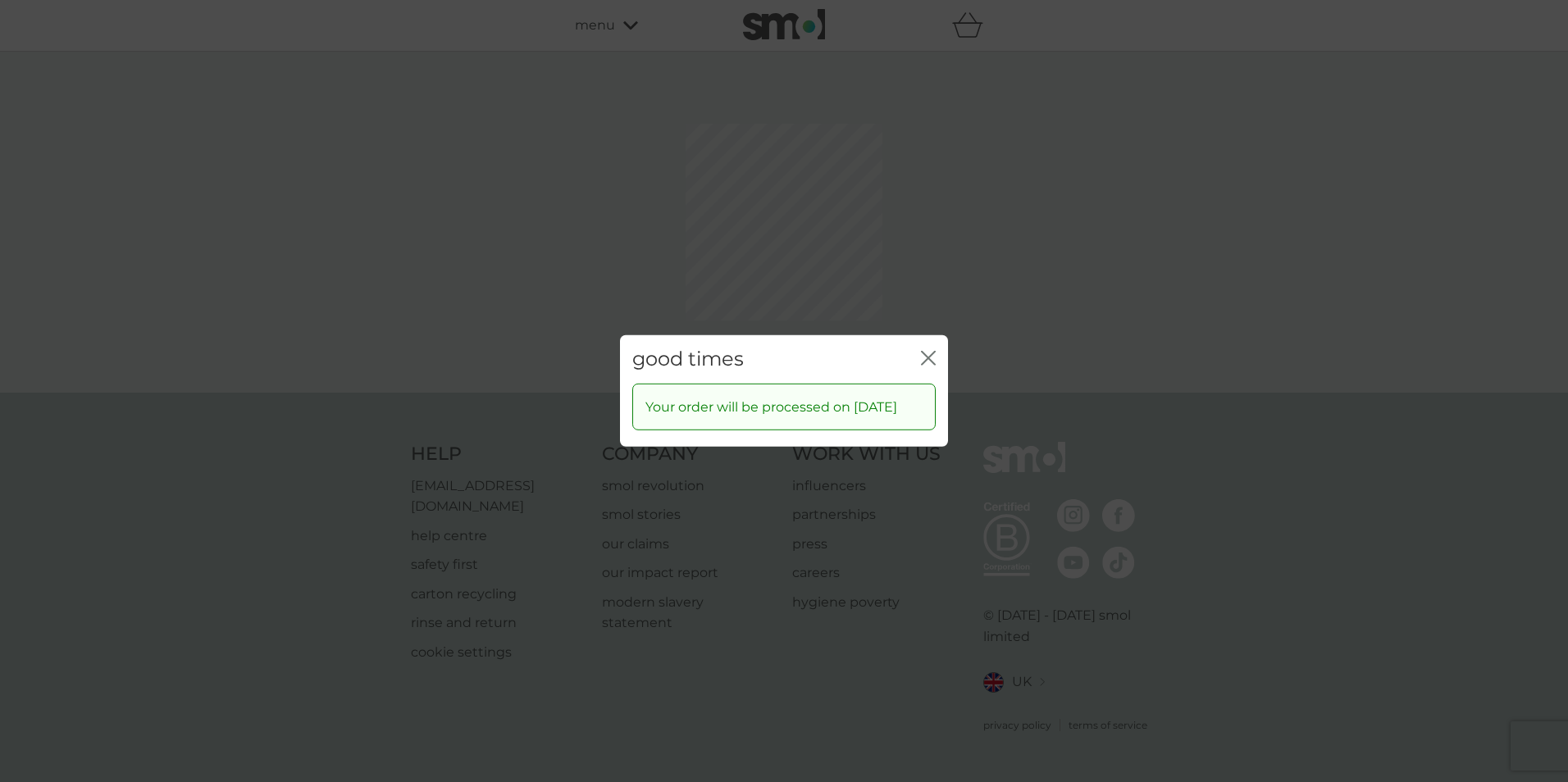
click at [922, 277] on div "good times close Your order will be processed on 12 Oct 2025" at bounding box center [784, 391] width 1568 height 782
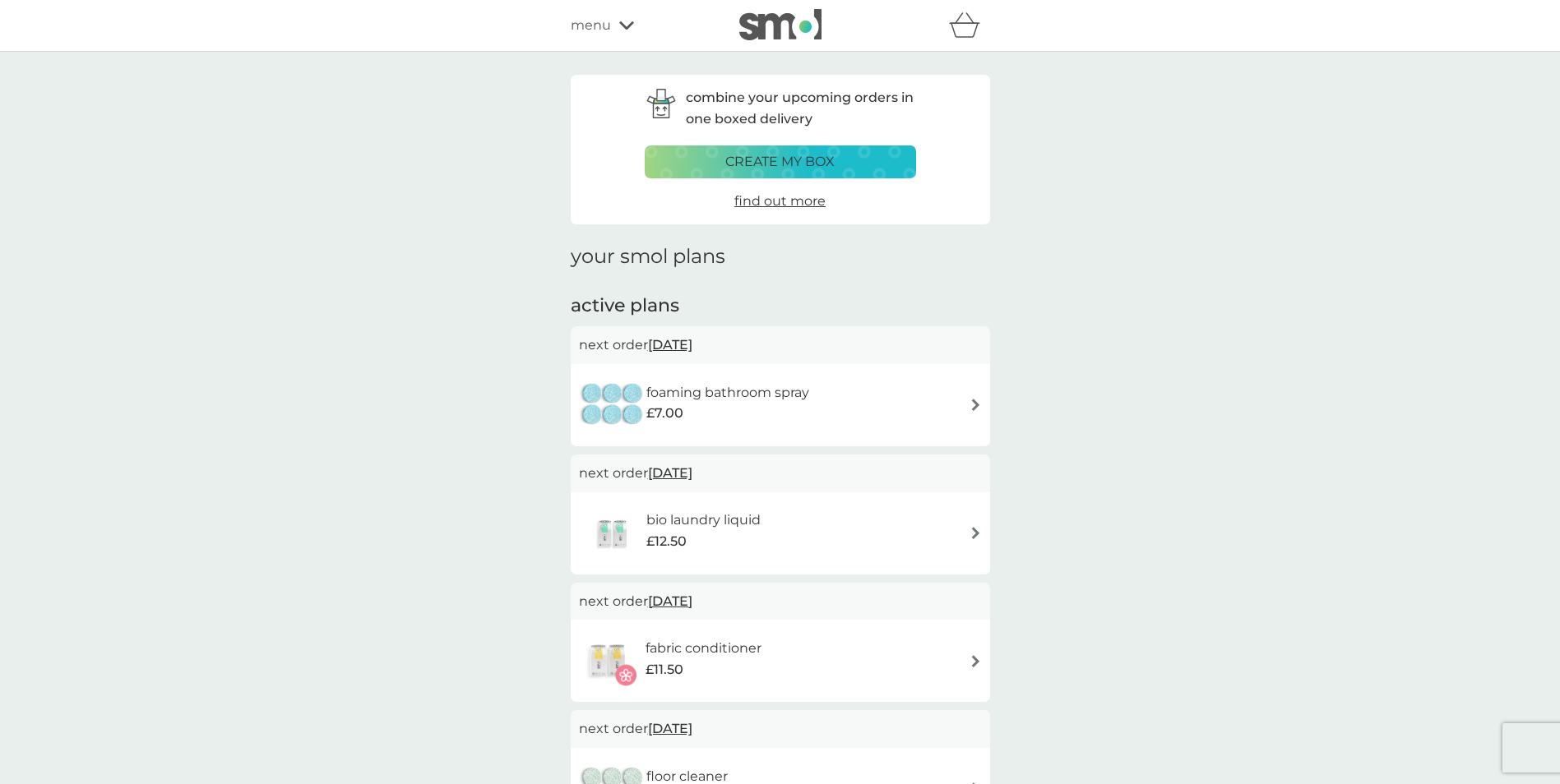
click at [688, 345] on span "1 Oct 2025" at bounding box center [671, 345] width 45 height 32
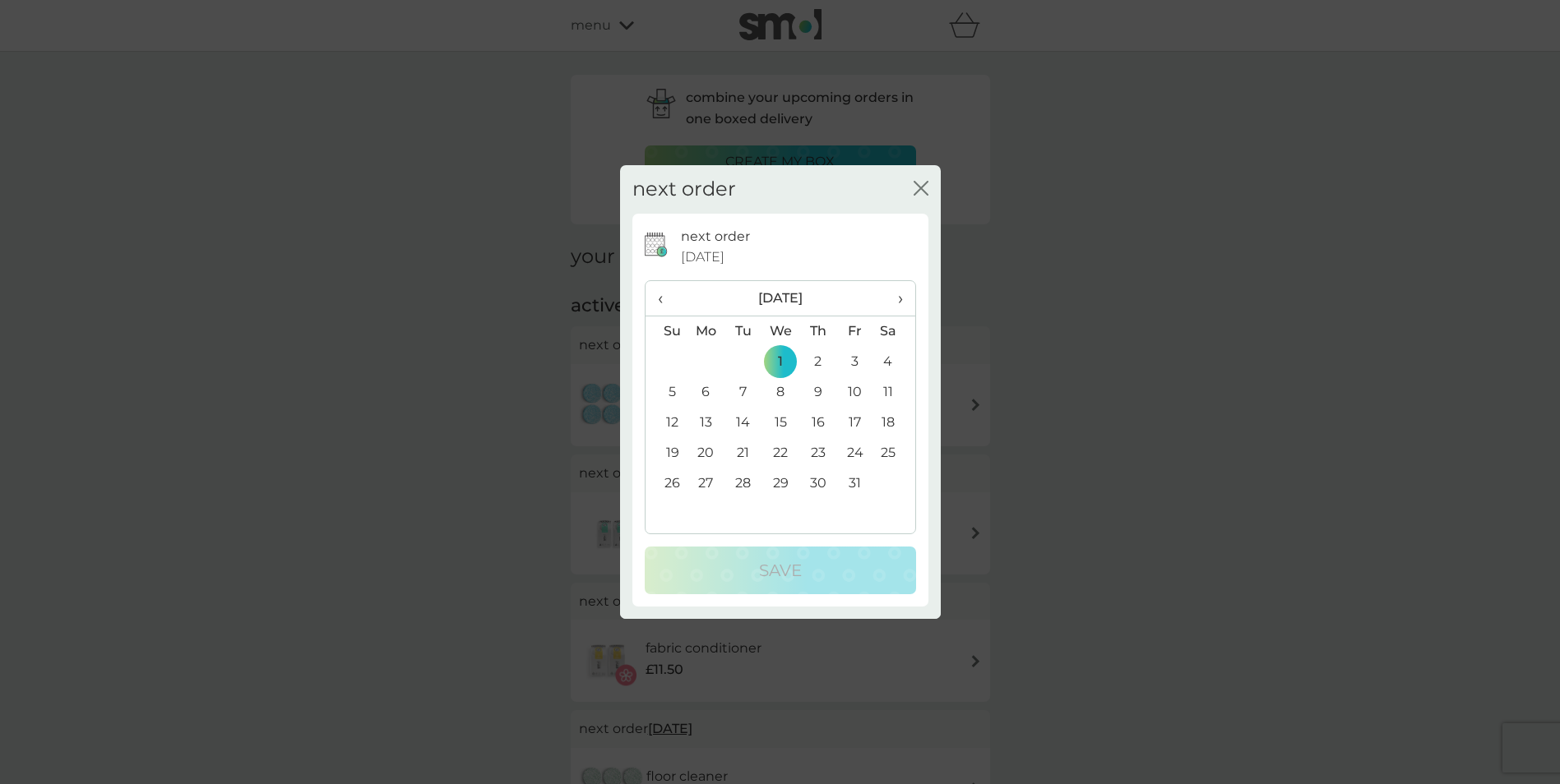
click at [671, 422] on td "12" at bounding box center [666, 423] width 42 height 31
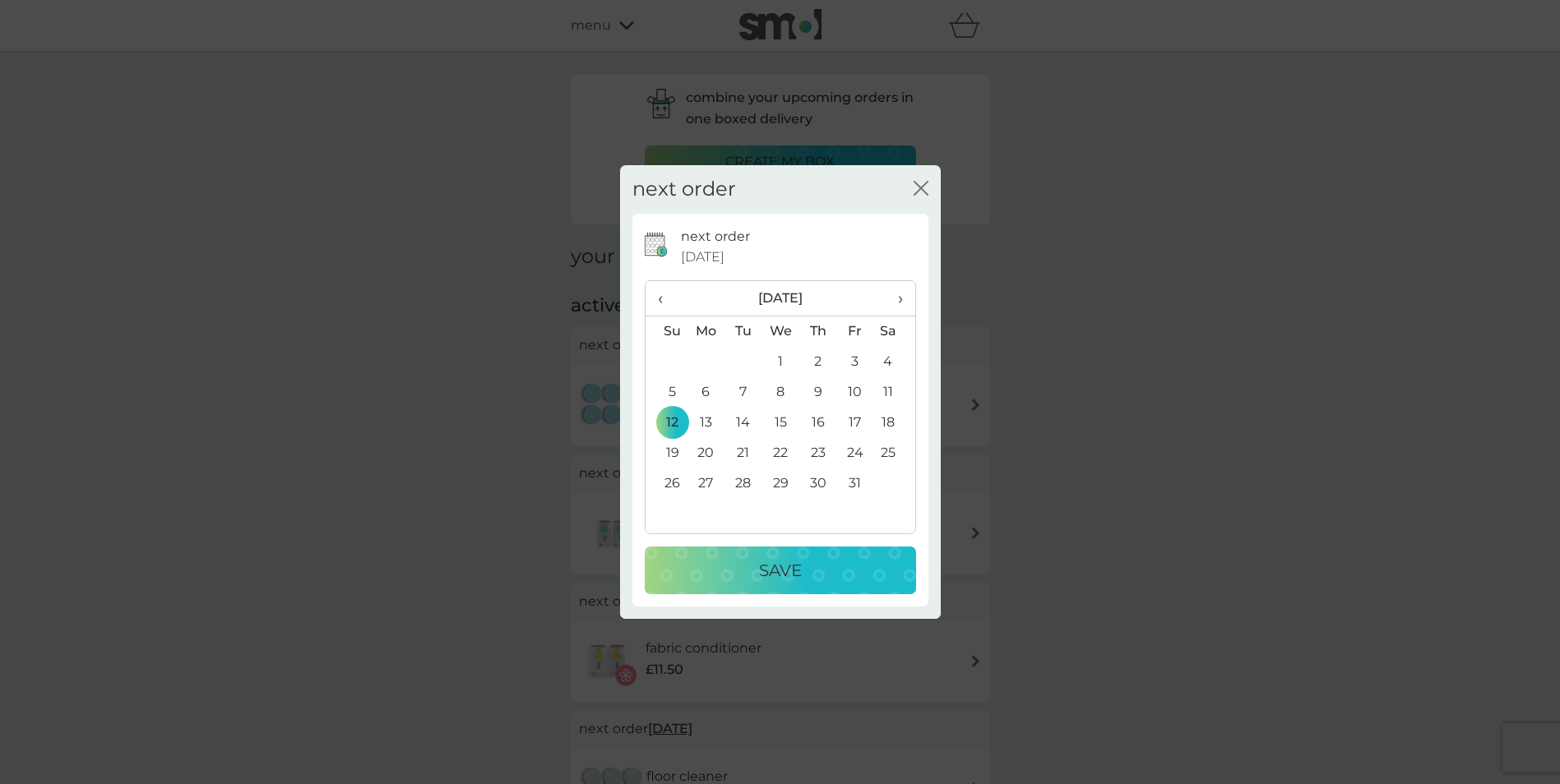
click at [745, 561] on div "Save" at bounding box center [780, 570] width 238 height 26
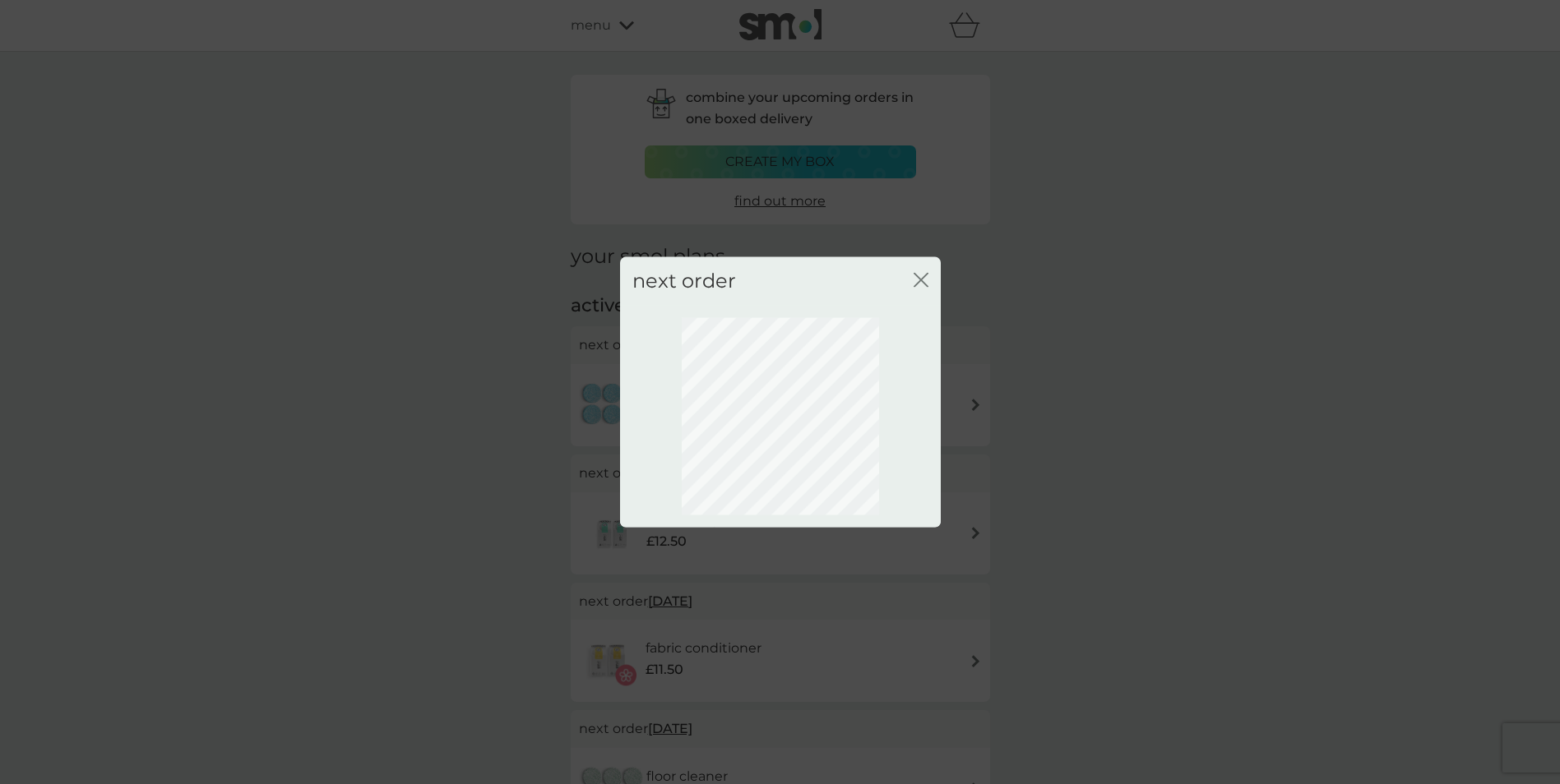
click at [926, 275] on icon "close" at bounding box center [924, 280] width 7 height 13
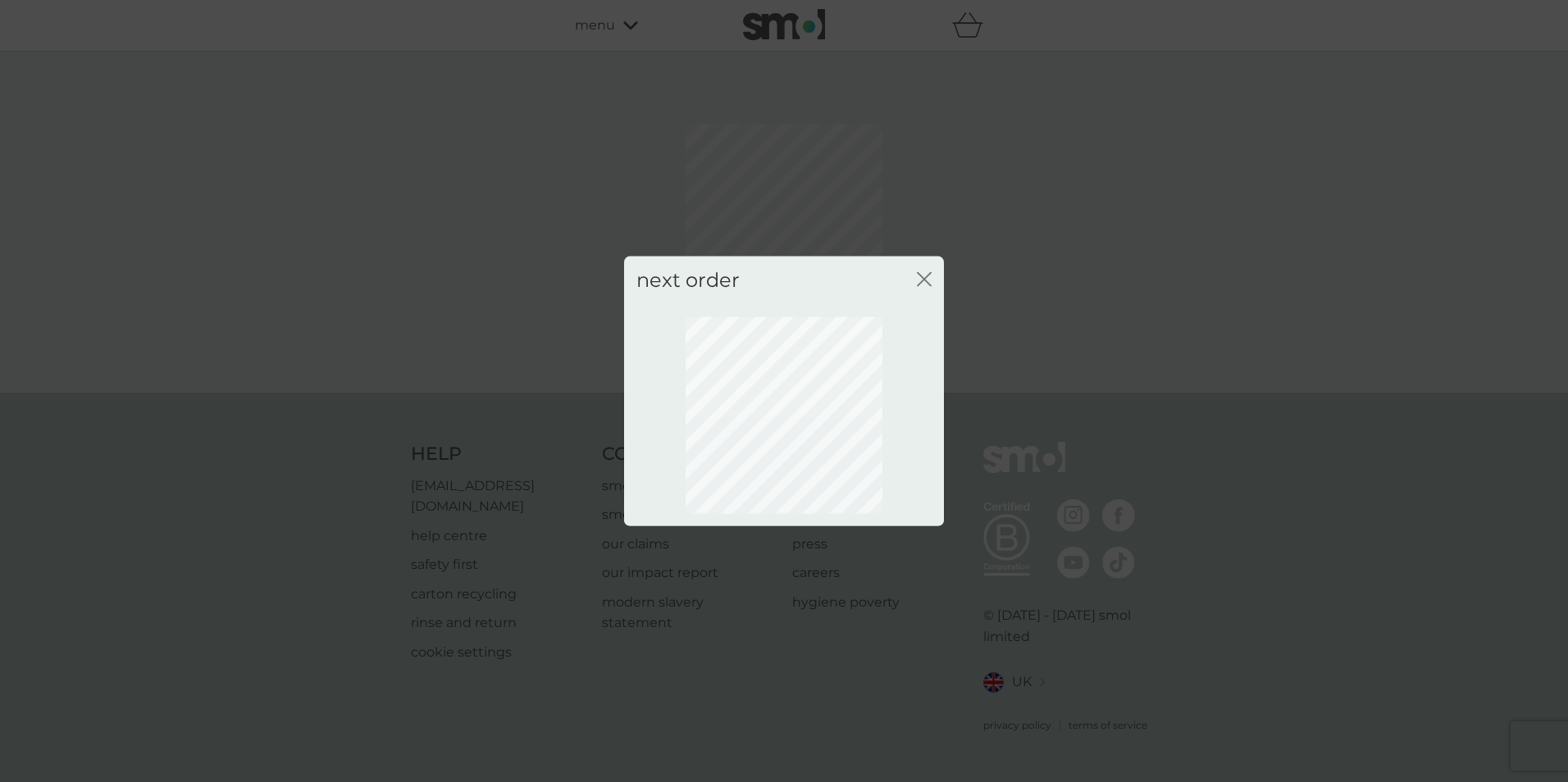
click at [923, 275] on icon "close" at bounding box center [924, 280] width 15 height 15
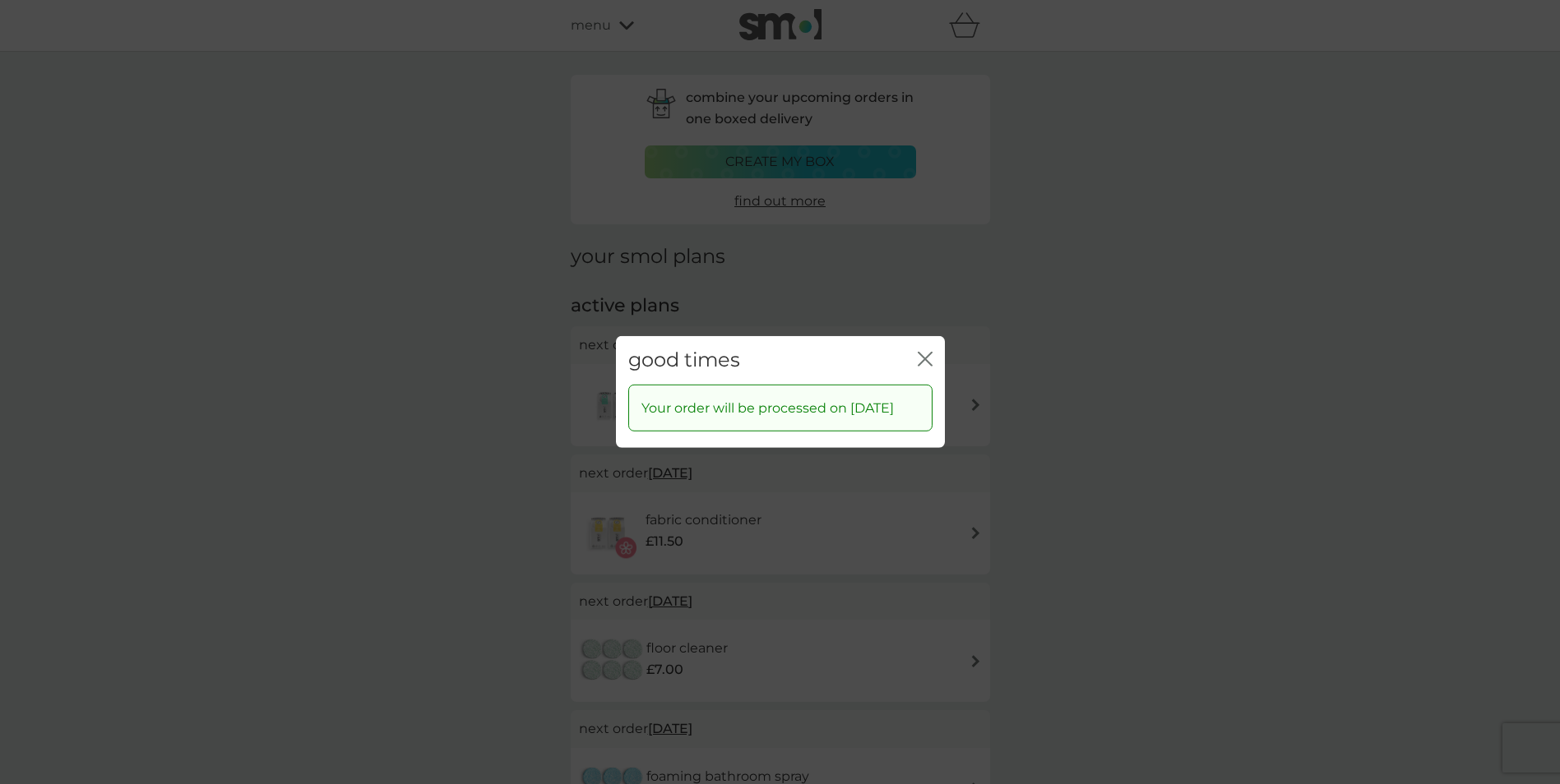
click at [929, 352] on icon "close" at bounding box center [928, 359] width 7 height 13
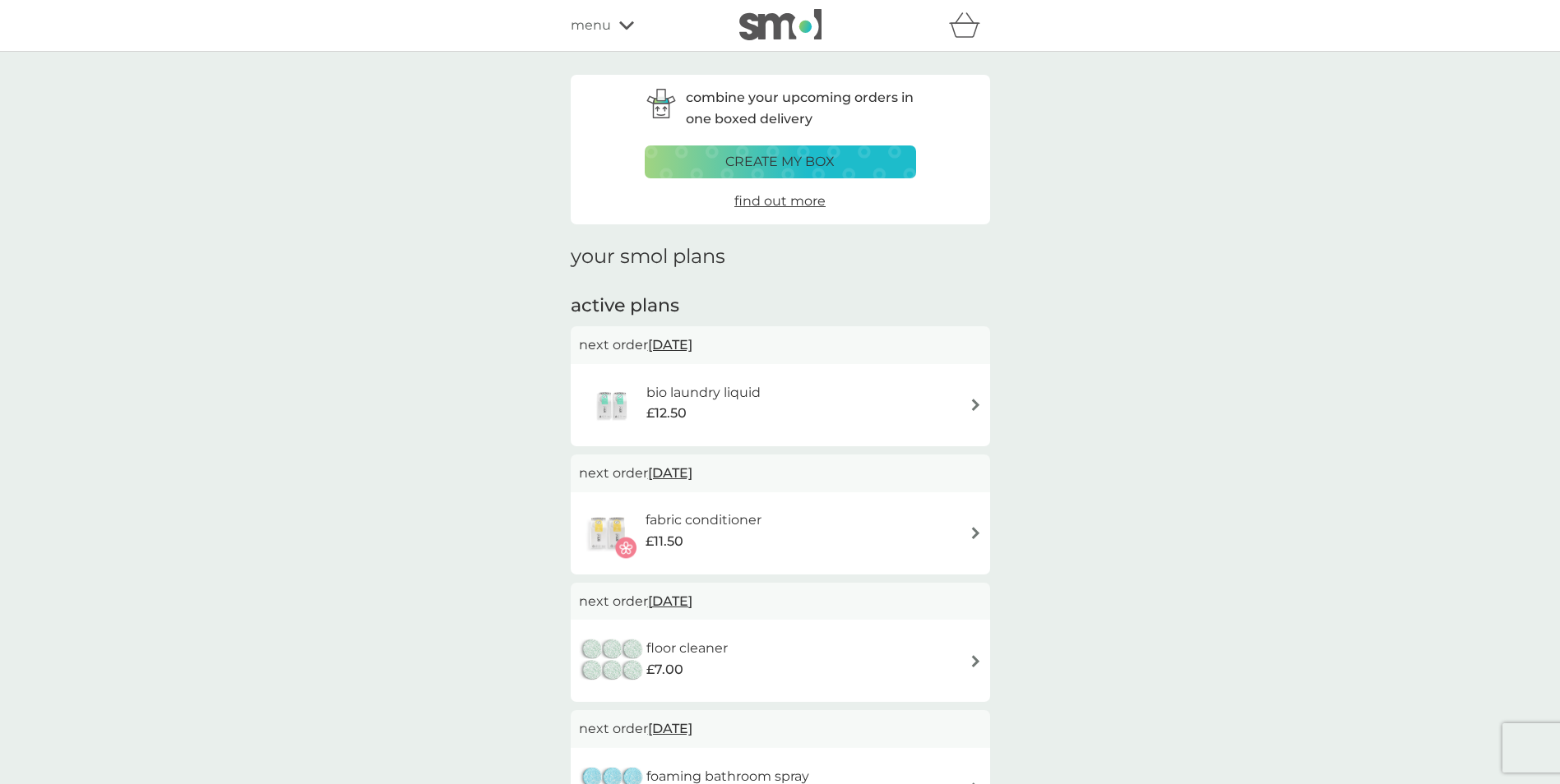
click at [814, 412] on div "bio laundry liquid £12.50" at bounding box center [780, 405] width 403 height 58
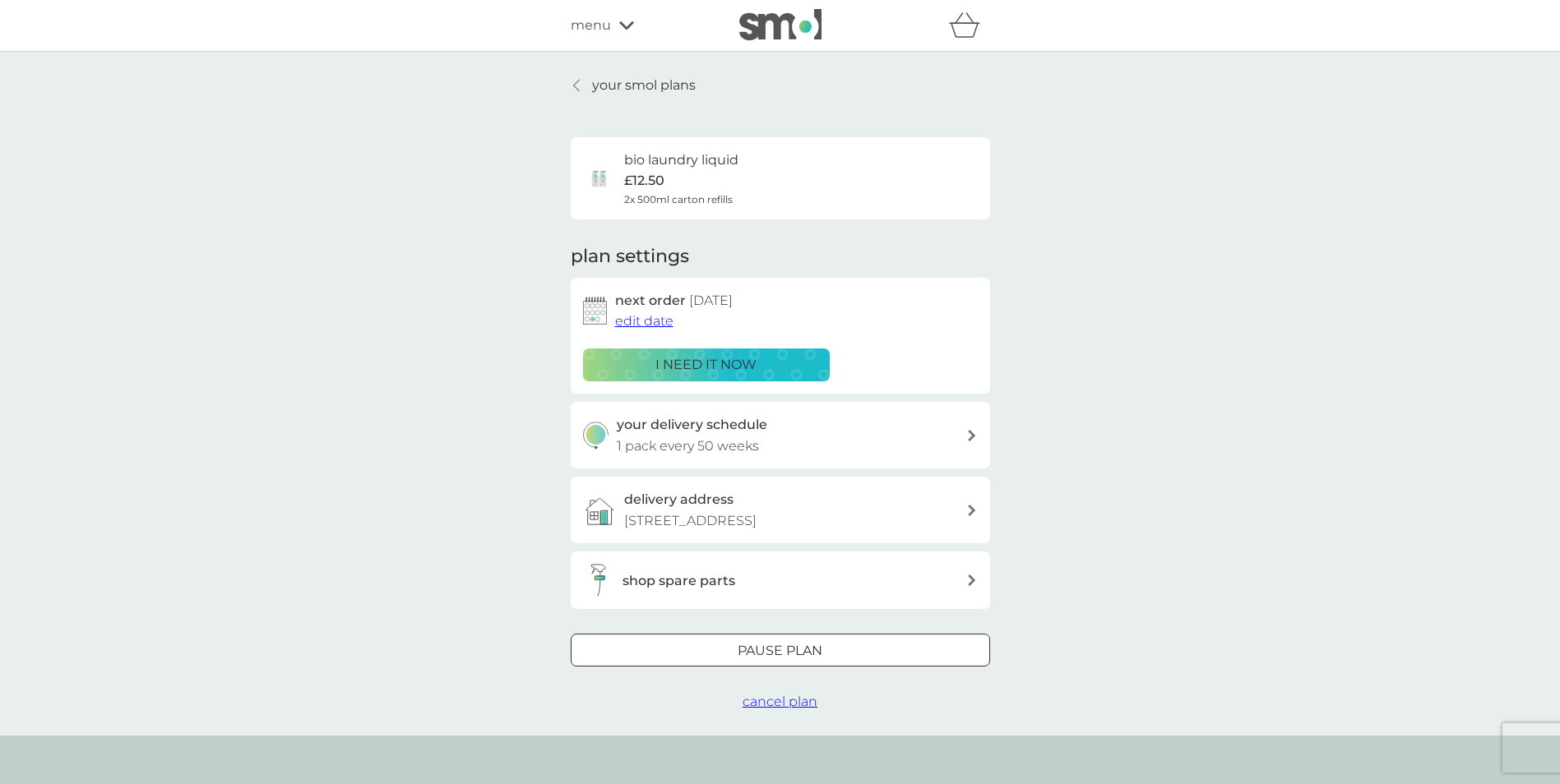
click at [823, 657] on div "Pause plan" at bounding box center [780, 651] width 418 height 21
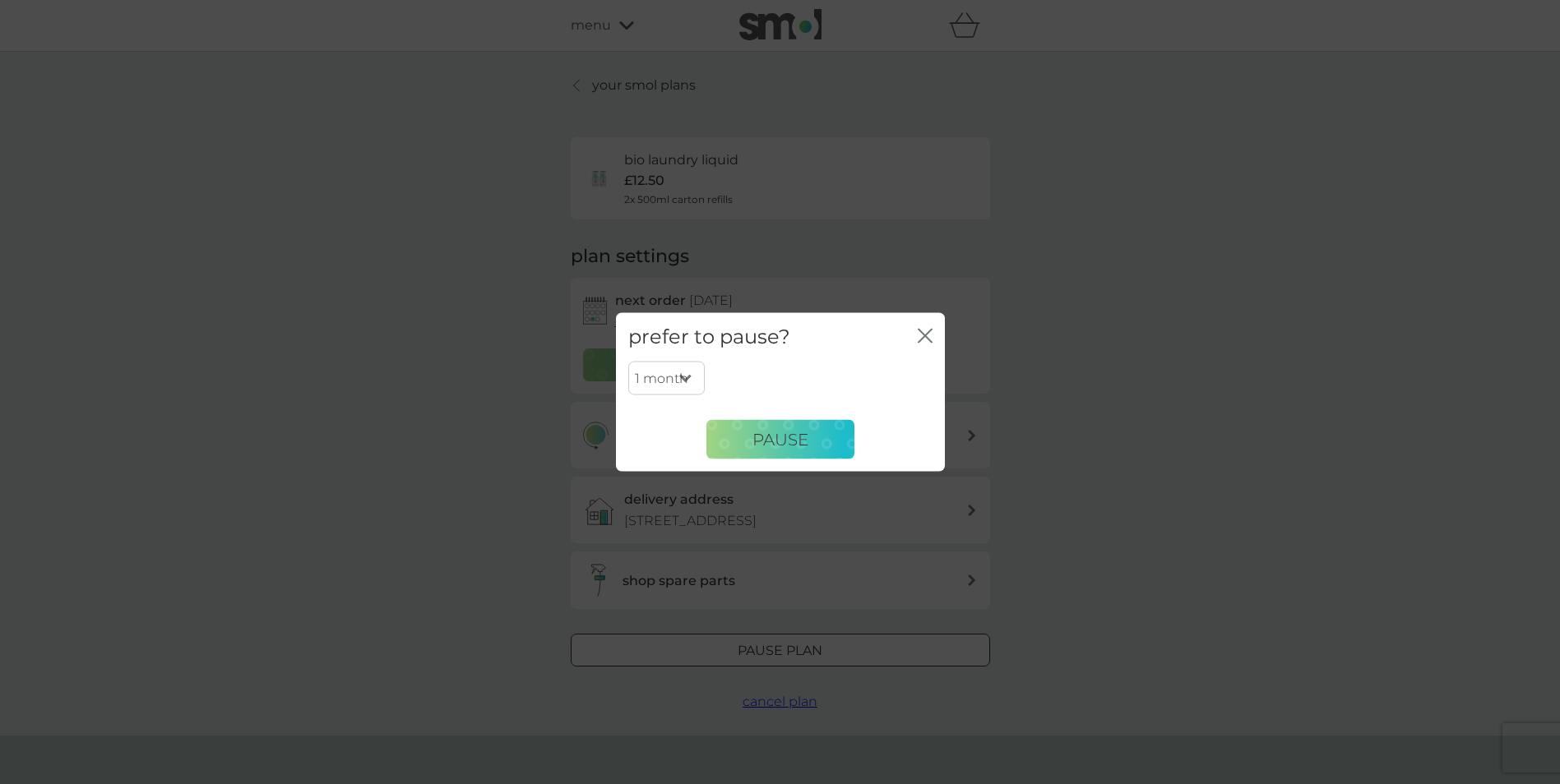
click at [687, 366] on select "1 month 2 months 3 months 4 months 5 months 6 months" at bounding box center [667, 378] width 76 height 34
select select "4"
click at [629, 361] on select "1 month 2 months 3 months 4 months 5 months 6 months" at bounding box center [667, 378] width 76 height 34
click at [781, 435] on span "Pause" at bounding box center [780, 439] width 56 height 20
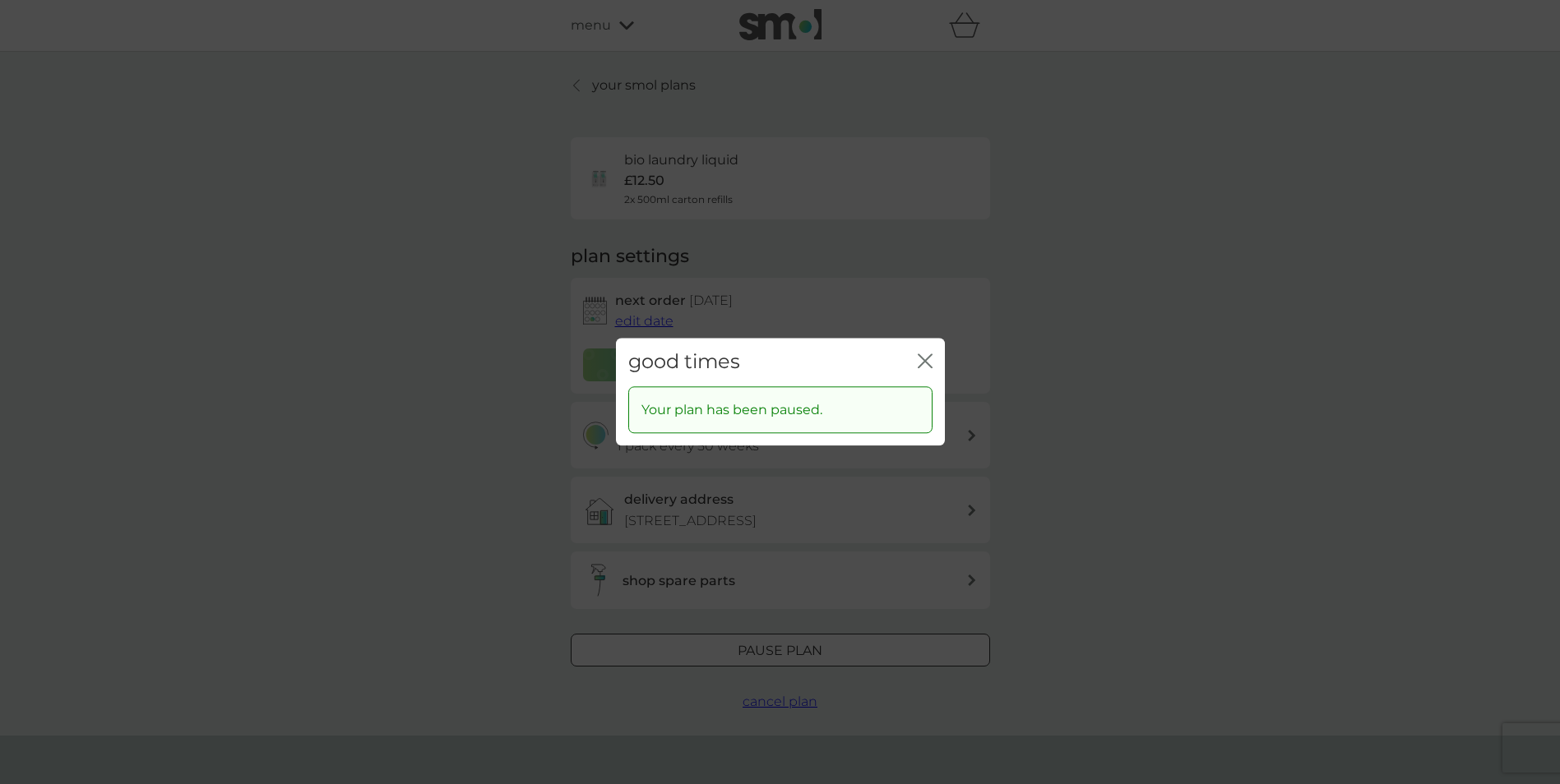
click at [927, 354] on icon "close" at bounding box center [926, 361] width 15 height 15
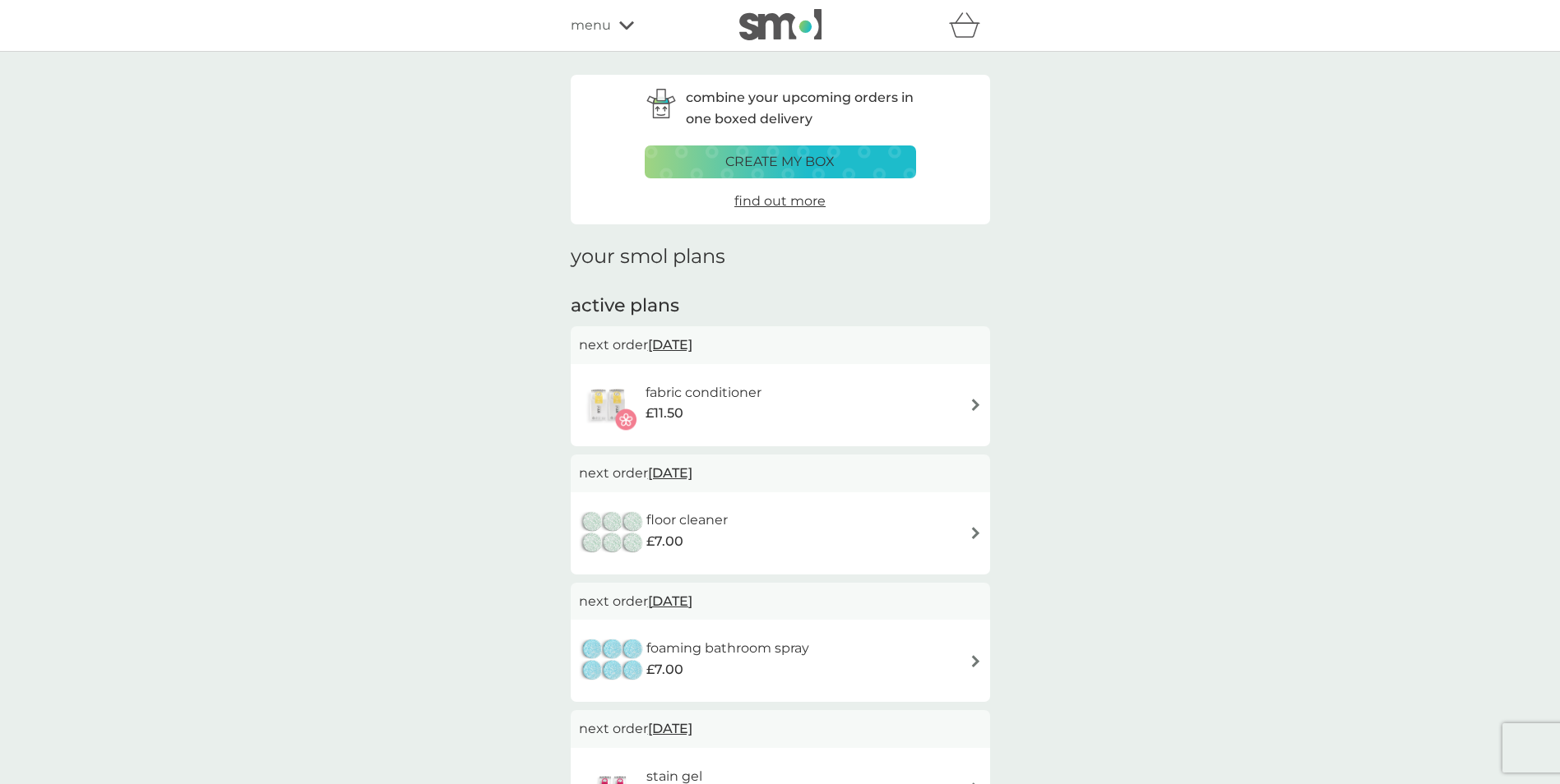
click at [603, 25] on span "menu" at bounding box center [591, 25] width 40 height 21
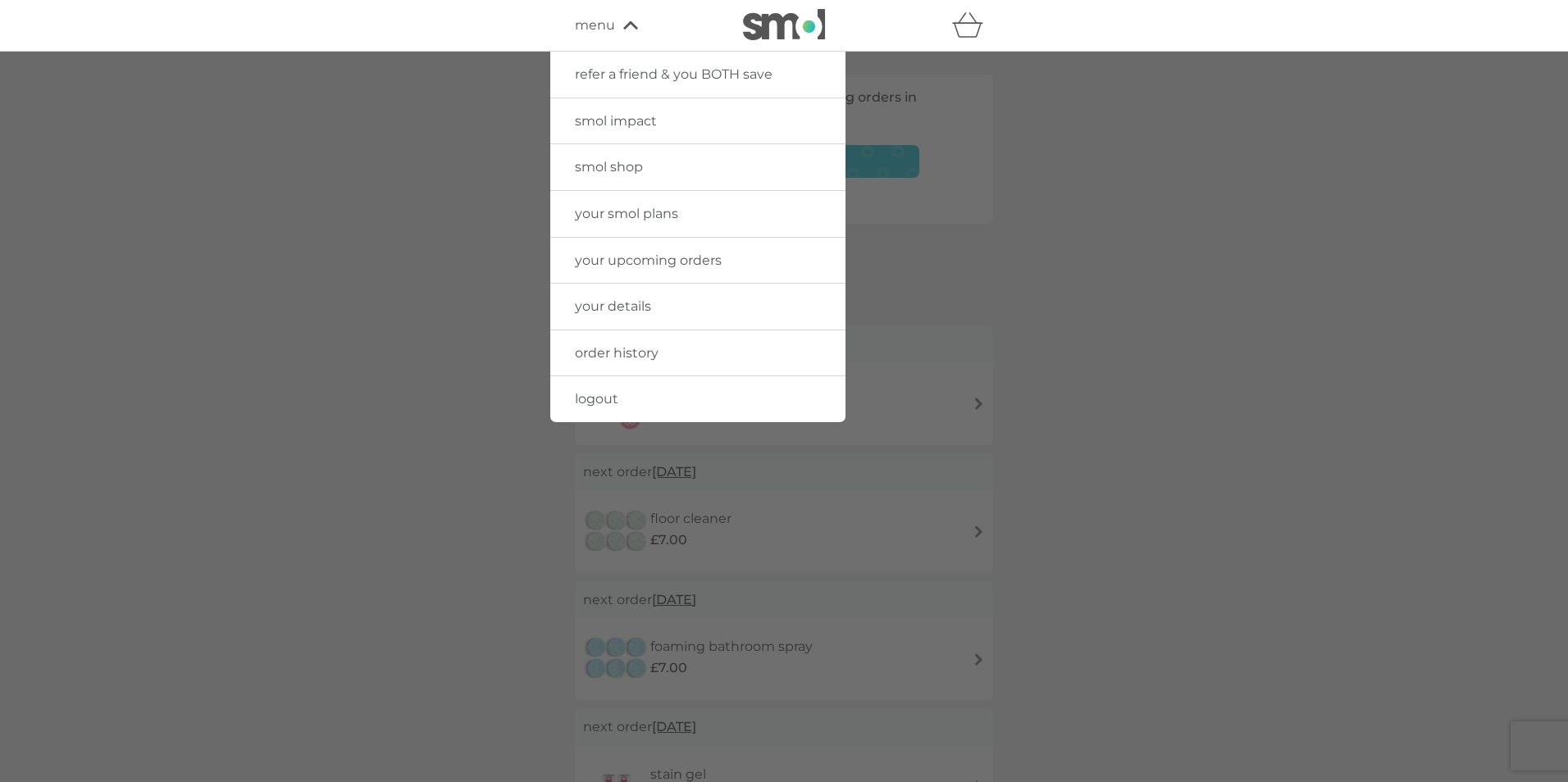
click at [599, 400] on span "logout" at bounding box center [596, 399] width 44 height 16
